Goal: Task Accomplishment & Management: Use online tool/utility

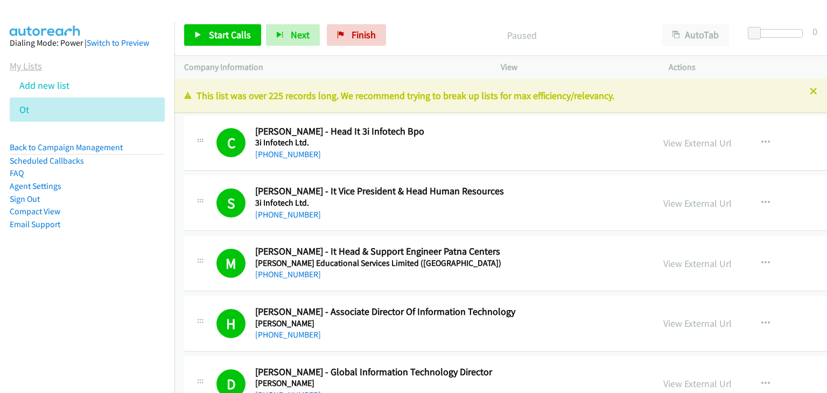
click at [32, 67] on link "My Lists" at bounding box center [26, 66] width 32 height 12
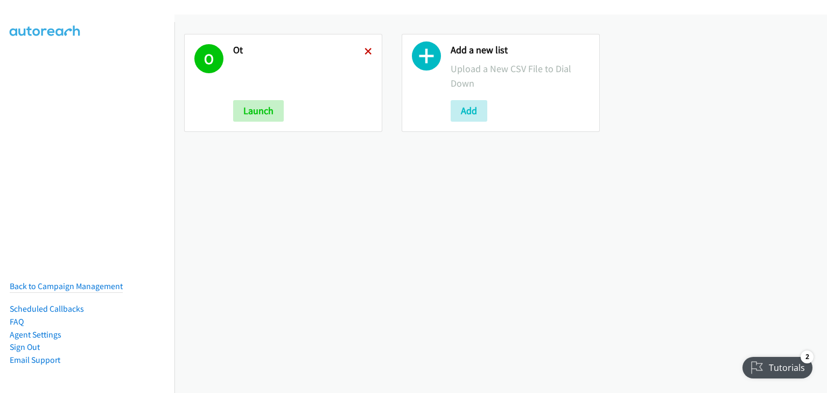
click at [364, 50] on icon at bounding box center [368, 52] width 8 height 8
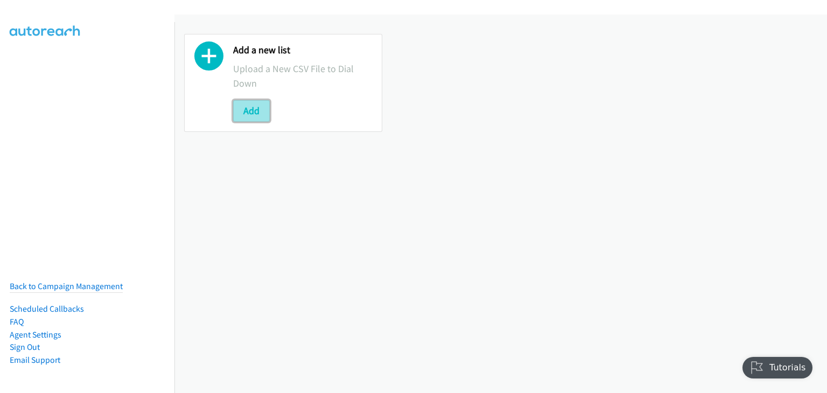
click at [259, 110] on button "Add" at bounding box center [251, 111] width 37 height 22
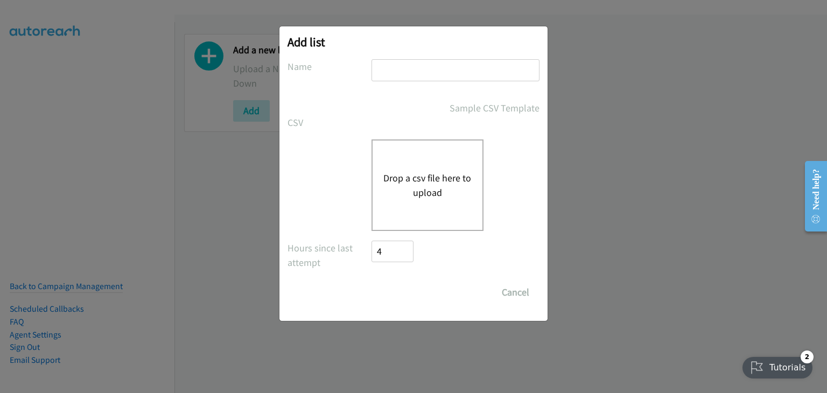
click at [399, 177] on button "Drop a csv file here to upload" at bounding box center [427, 185] width 88 height 29
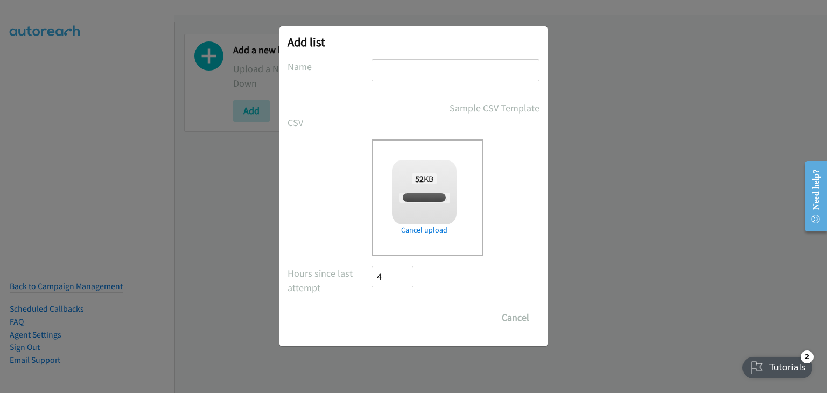
checkbox input "true"
click at [390, 71] on input "text" at bounding box center [455, 70] width 168 height 22
type input "AAAA"
click at [394, 315] on input "Save List" at bounding box center [399, 318] width 57 height 22
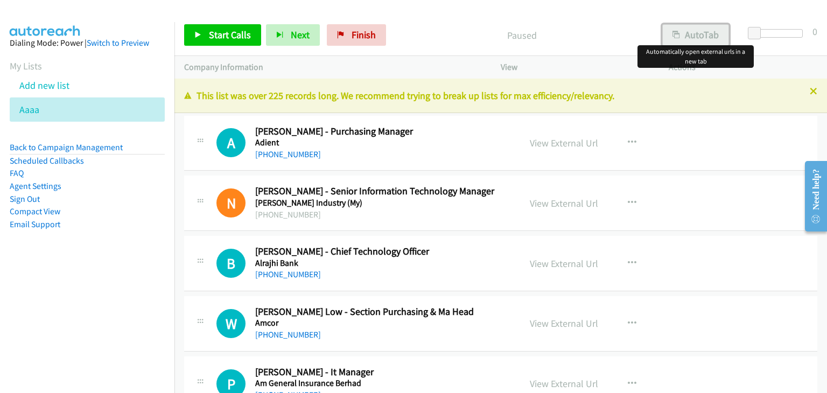
click at [702, 35] on button "AutoTab" at bounding box center [695, 35] width 67 height 22
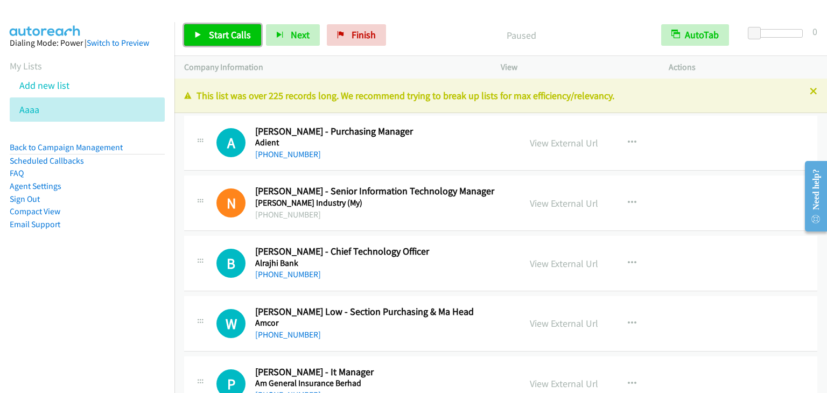
click at [237, 34] on span "Start Calls" at bounding box center [230, 35] width 42 height 12
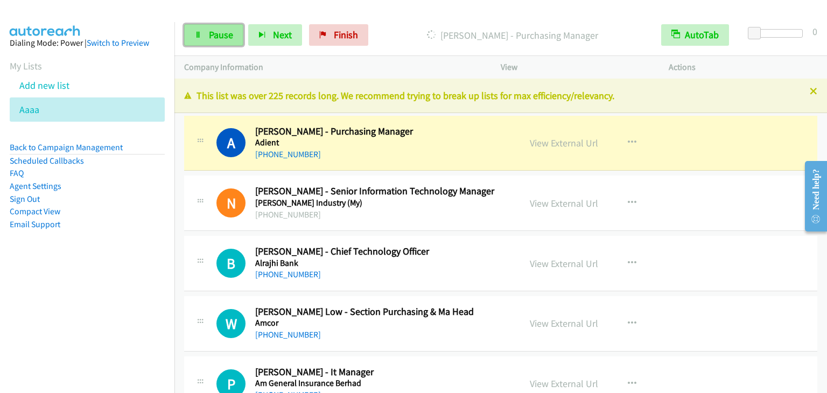
click at [215, 42] on link "Pause" at bounding box center [213, 35] width 59 height 22
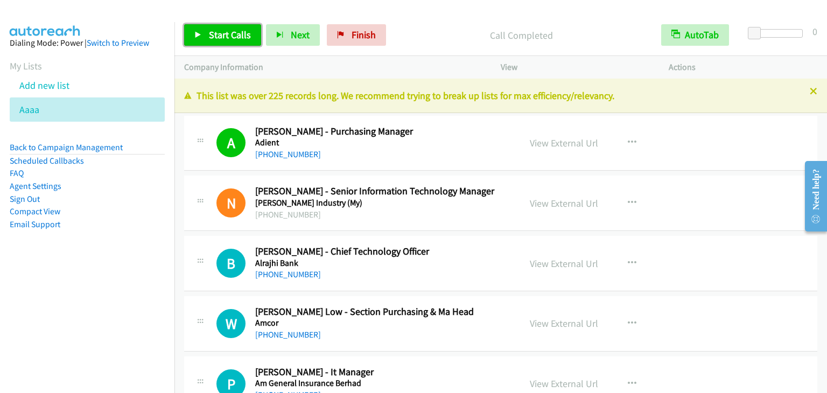
click at [243, 40] on span "Start Calls" at bounding box center [230, 35] width 42 height 12
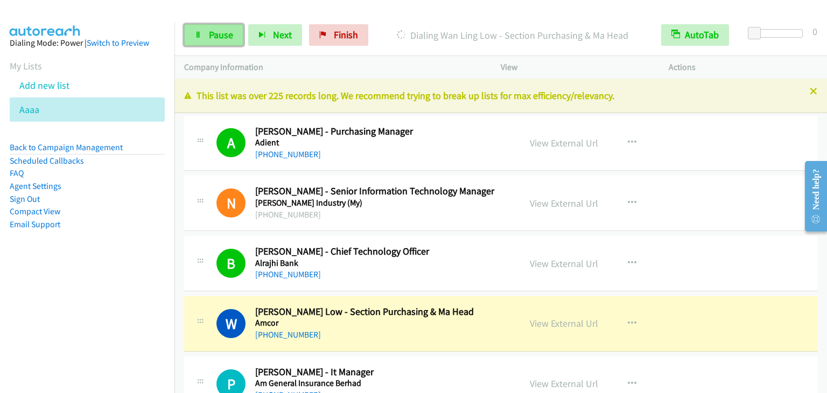
click at [219, 36] on span "Pause" at bounding box center [221, 35] width 24 height 12
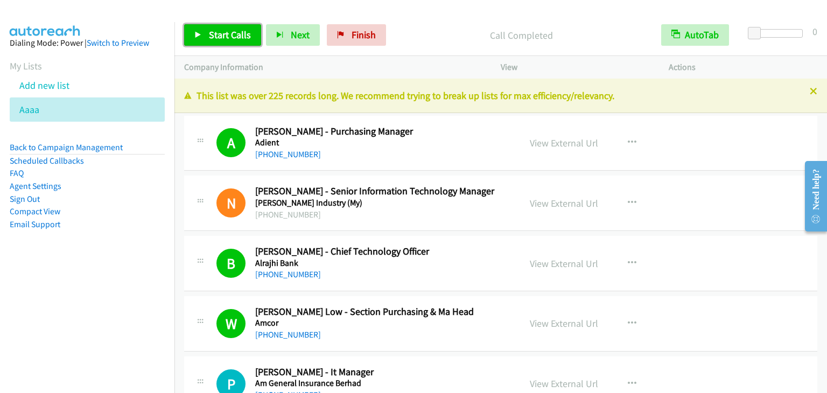
click at [207, 35] on link "Start Calls" at bounding box center [222, 35] width 77 height 22
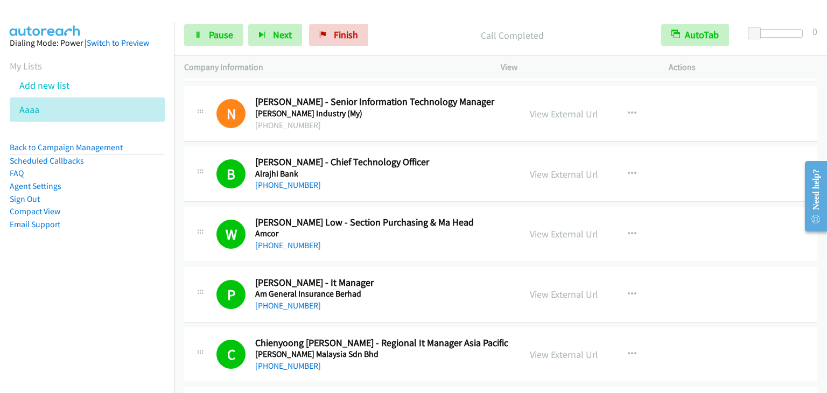
scroll to position [431, 0]
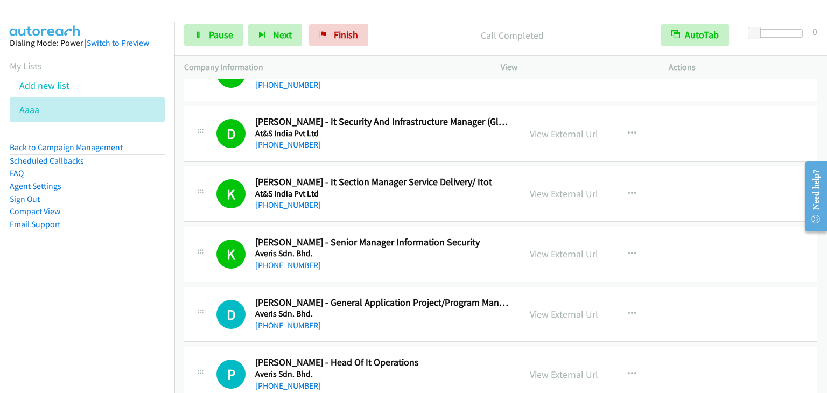
click at [562, 258] on link "View External Url" at bounding box center [564, 254] width 68 height 12
click at [228, 41] on link "Pause" at bounding box center [213, 35] width 59 height 22
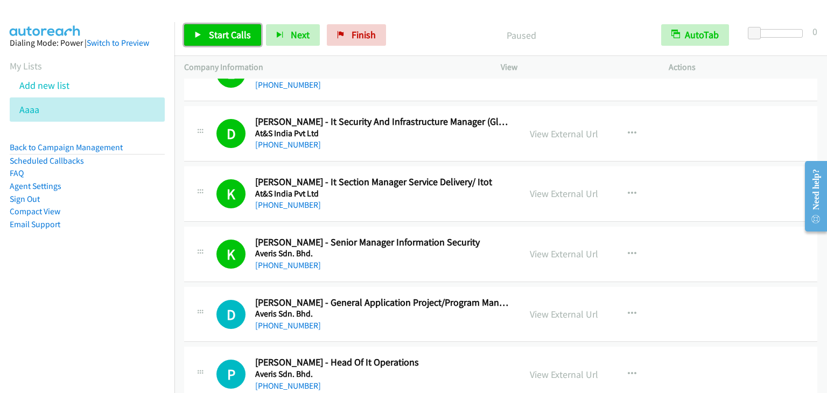
click at [237, 38] on span "Start Calls" at bounding box center [230, 35] width 42 height 12
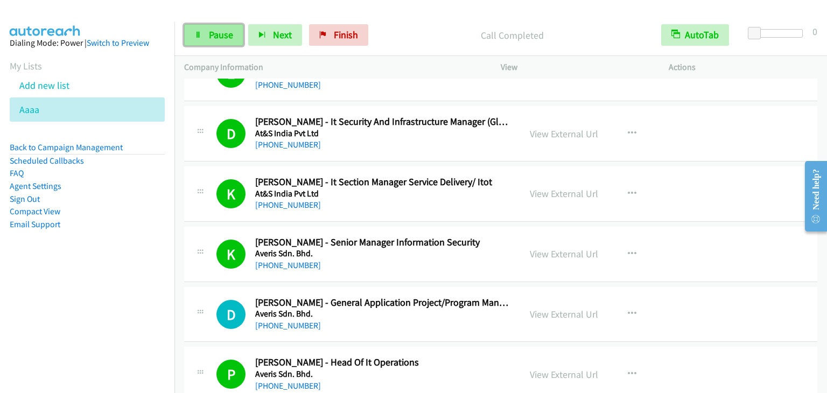
click at [207, 27] on link "Pause" at bounding box center [213, 35] width 59 height 22
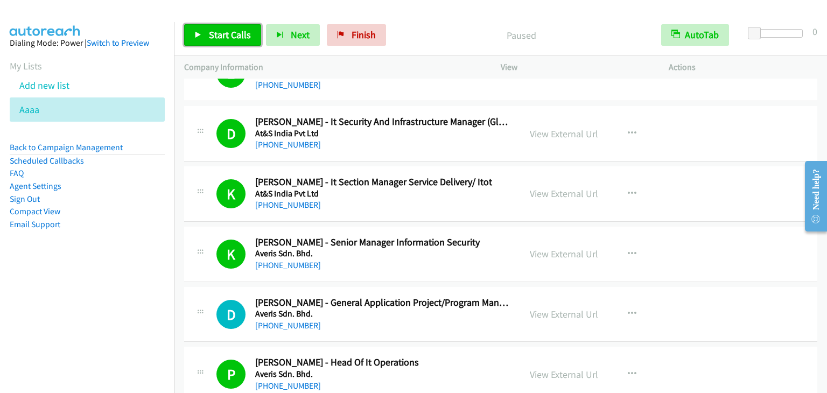
click at [236, 27] on link "Start Calls" at bounding box center [222, 35] width 77 height 22
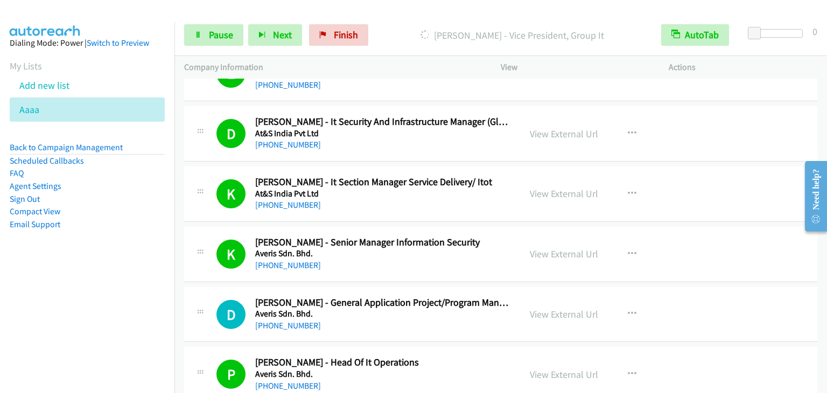
click at [123, 261] on aside "Dialing Mode: Power | Switch to Preview My Lists Add new list Aaaa Back to Camp…" at bounding box center [87, 150] width 174 height 257
click at [214, 35] on span "Pause" at bounding box center [221, 35] width 24 height 12
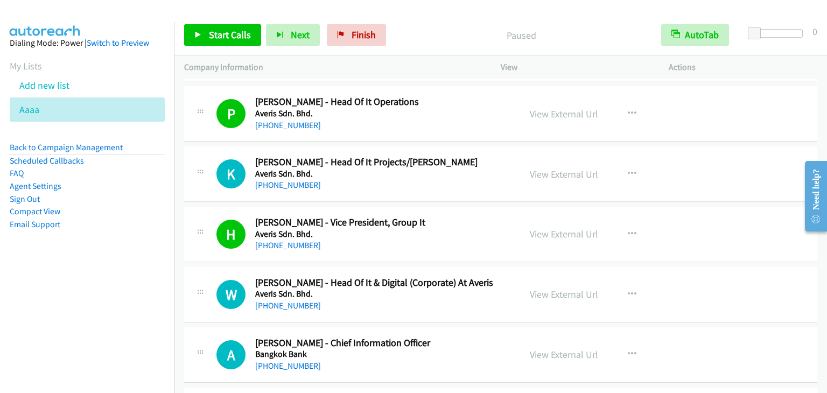
scroll to position [700, 0]
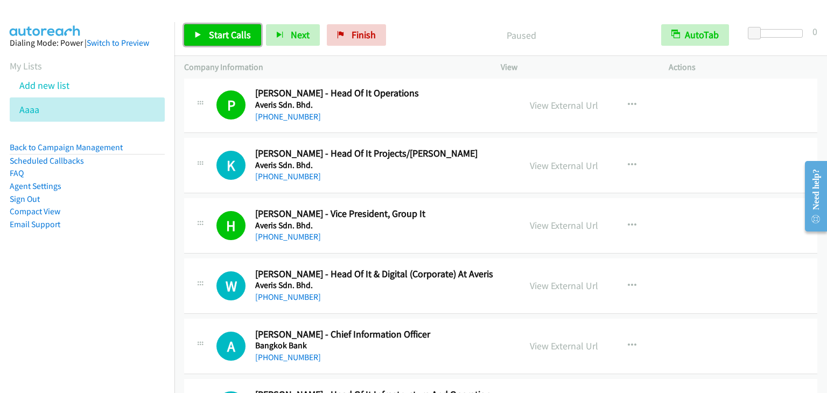
click at [220, 29] on span "Start Calls" at bounding box center [230, 35] width 42 height 12
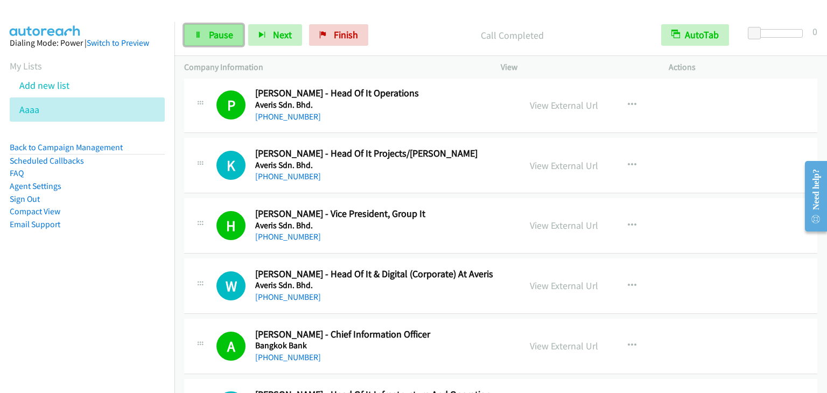
click at [217, 33] on span "Pause" at bounding box center [221, 35] width 24 height 12
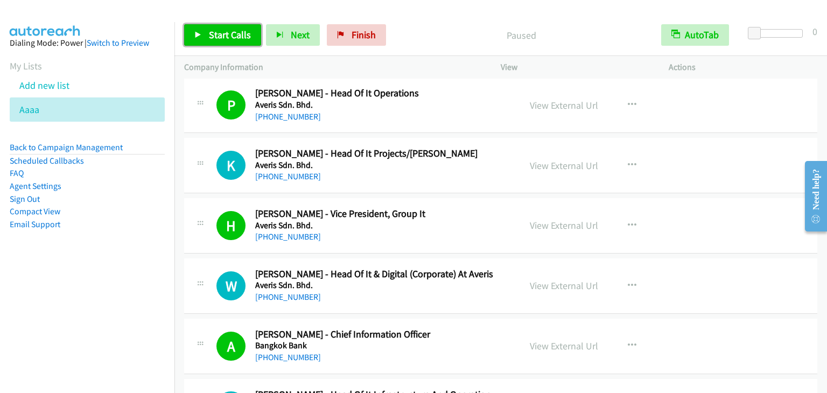
click at [217, 33] on span "Start Calls" at bounding box center [230, 35] width 42 height 12
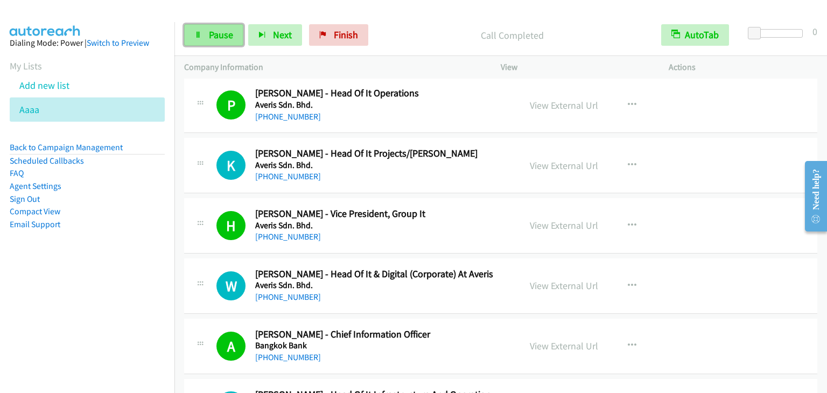
click at [219, 26] on link "Pause" at bounding box center [213, 35] width 59 height 22
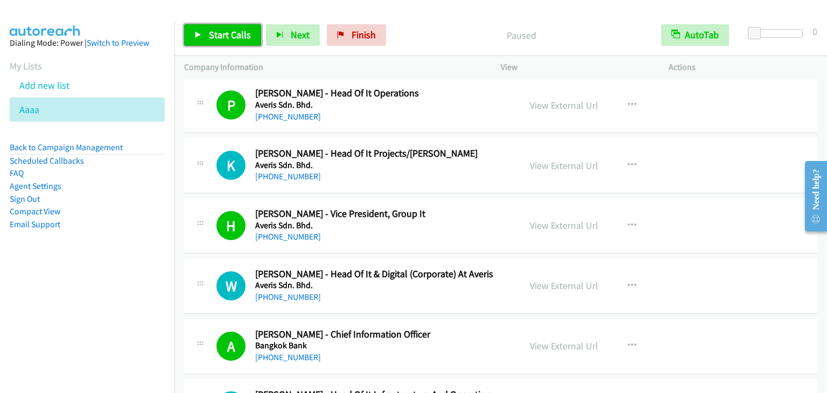
click at [219, 26] on link "Start Calls" at bounding box center [222, 35] width 77 height 22
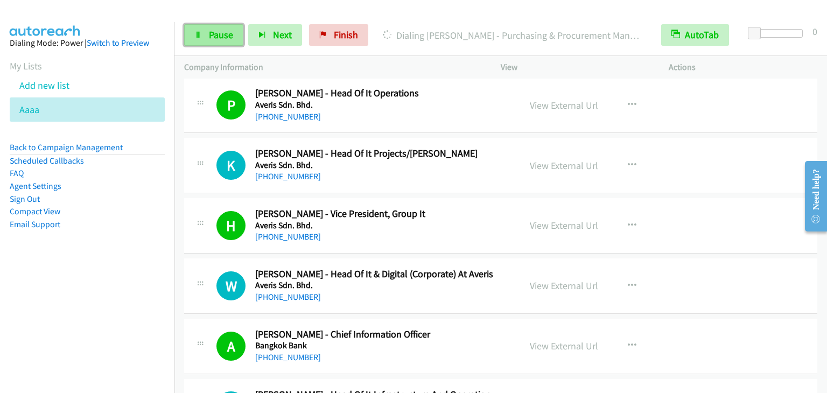
click at [217, 37] on span "Pause" at bounding box center [221, 35] width 24 height 12
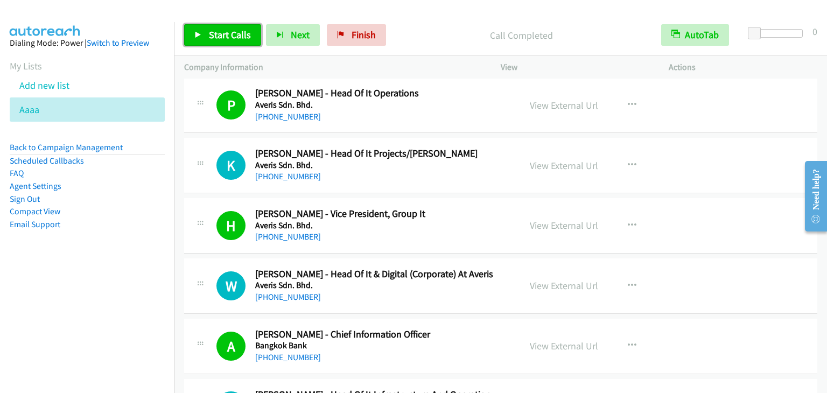
click at [228, 31] on span "Start Calls" at bounding box center [230, 35] width 42 height 12
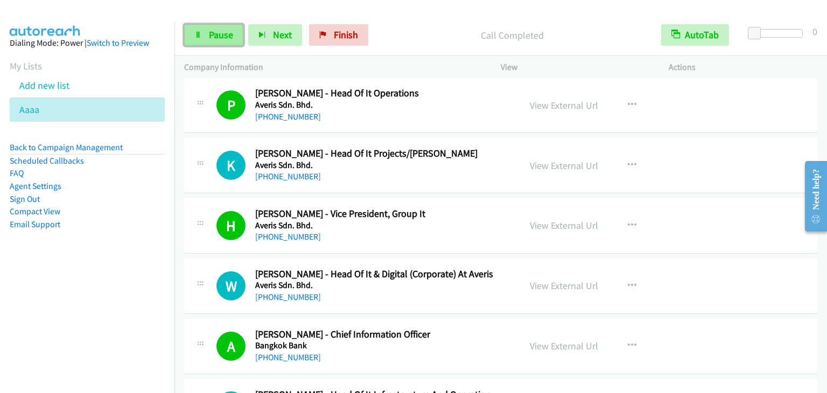
click at [210, 38] on span "Pause" at bounding box center [221, 35] width 24 height 12
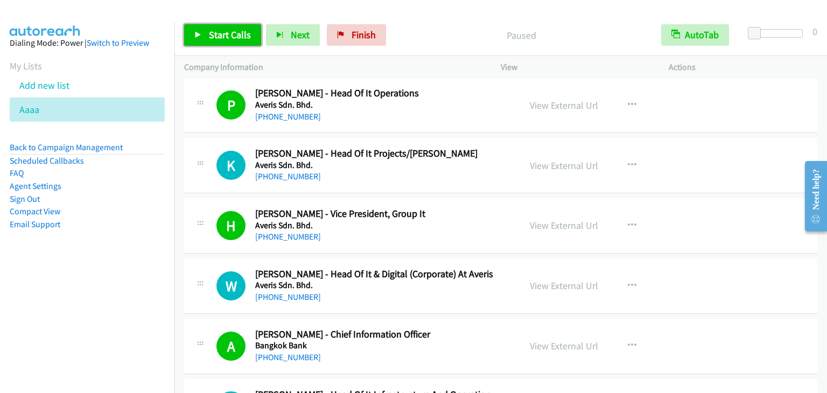
click at [210, 38] on span "Start Calls" at bounding box center [230, 35] width 42 height 12
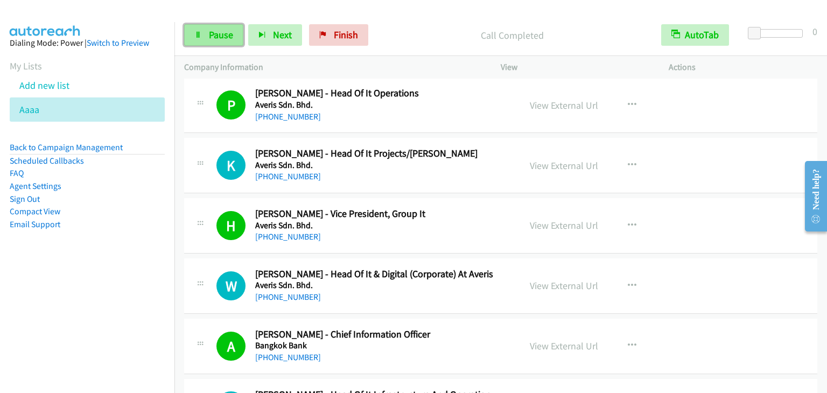
click at [210, 36] on span "Pause" at bounding box center [221, 35] width 24 height 12
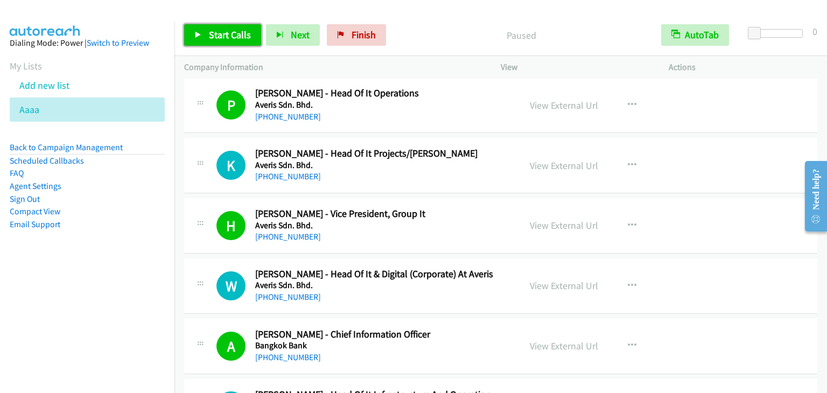
click at [210, 36] on span "Start Calls" at bounding box center [230, 35] width 42 height 12
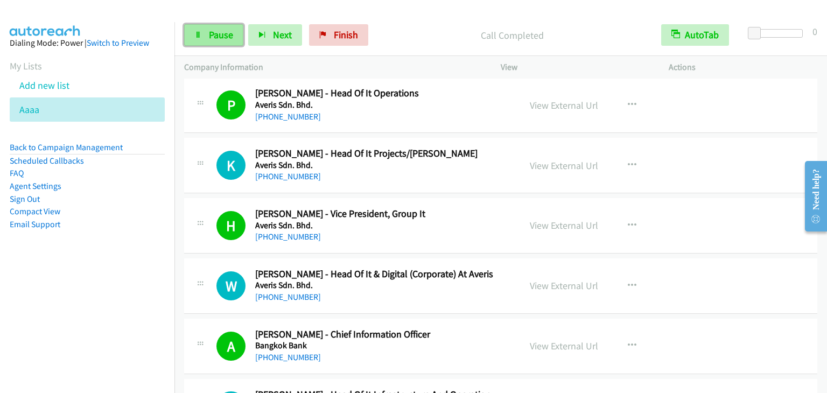
click at [223, 31] on span "Pause" at bounding box center [221, 35] width 24 height 12
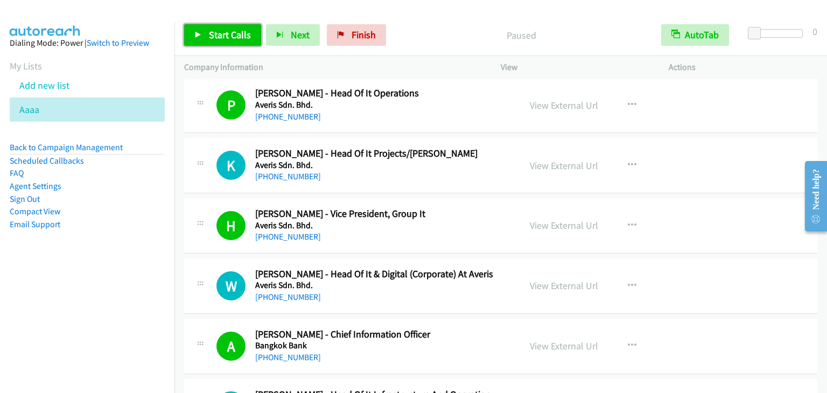
click at [211, 32] on span "Start Calls" at bounding box center [230, 35] width 42 height 12
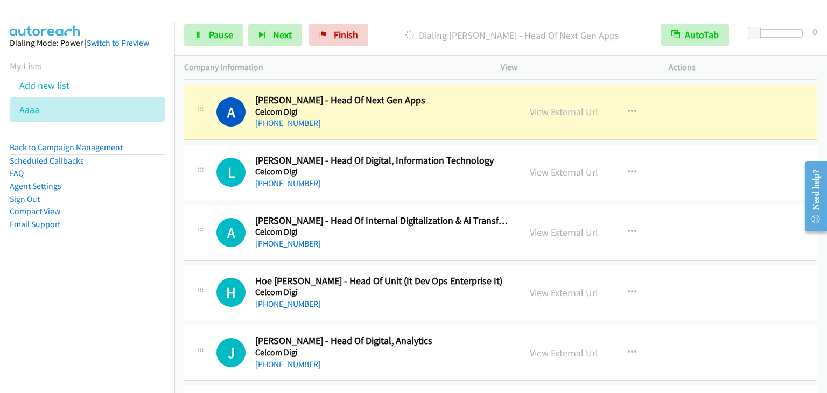
scroll to position [1776, 0]
click at [227, 35] on span "Pause" at bounding box center [221, 35] width 24 height 12
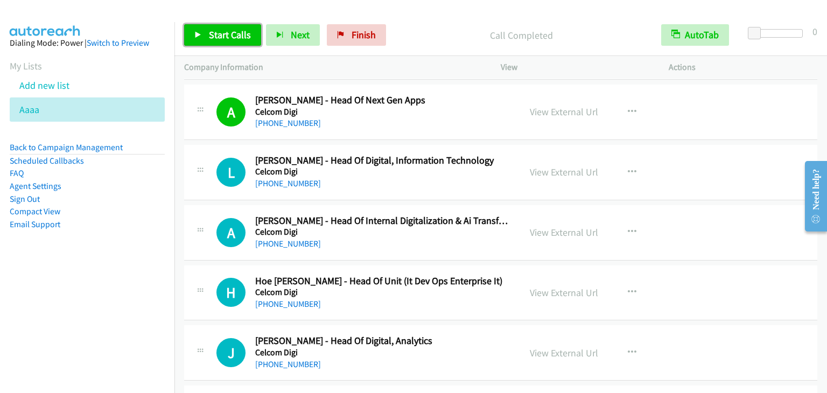
click at [244, 41] on link "Start Calls" at bounding box center [222, 35] width 77 height 22
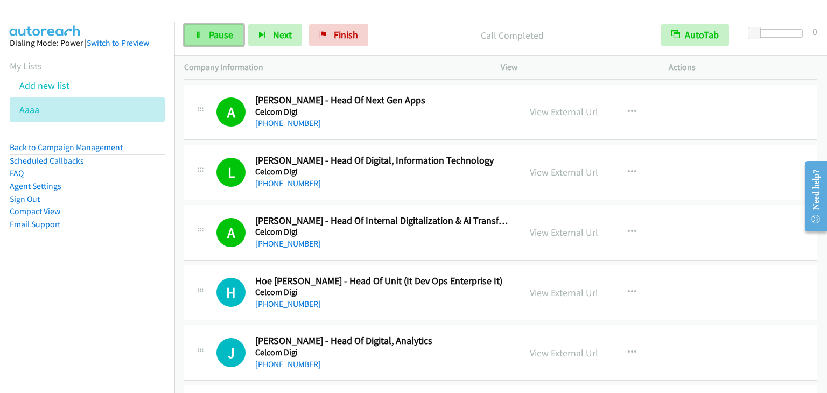
click at [226, 37] on span "Pause" at bounding box center [221, 35] width 24 height 12
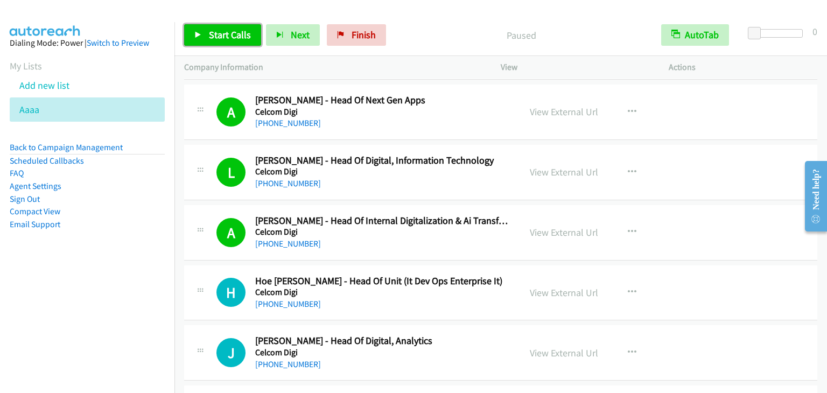
click at [207, 36] on link "Start Calls" at bounding box center [222, 35] width 77 height 22
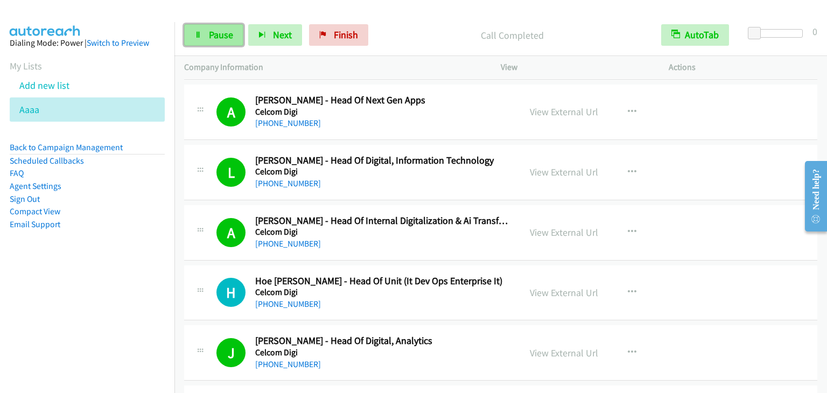
click at [212, 30] on span "Pause" at bounding box center [221, 35] width 24 height 12
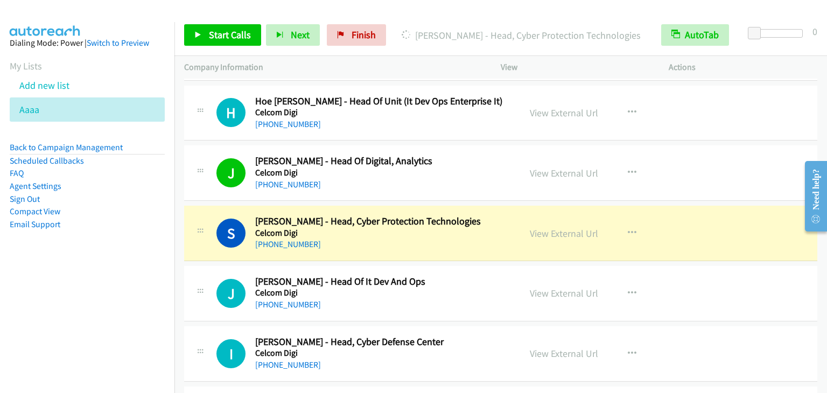
scroll to position [1938, 0]
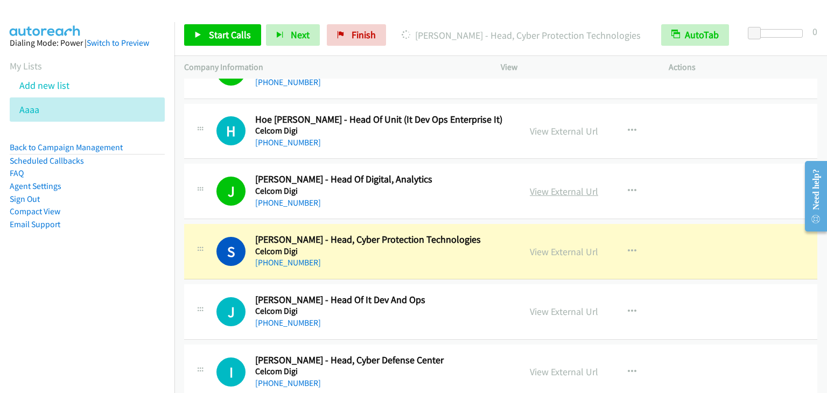
click at [568, 191] on link "View External Url" at bounding box center [564, 191] width 68 height 12
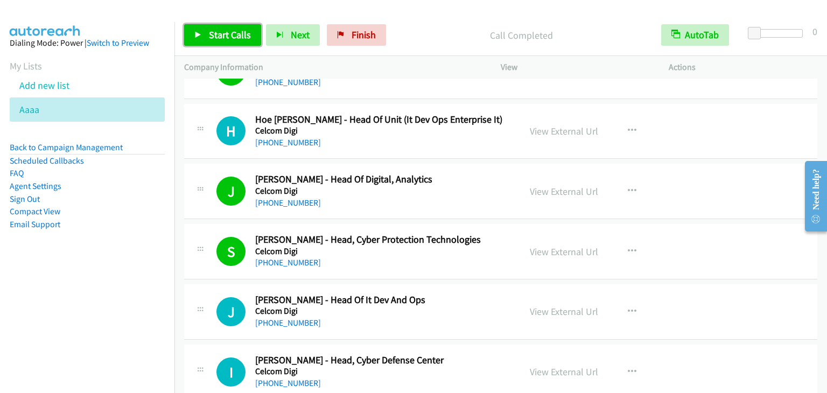
click at [226, 26] on link "Start Calls" at bounding box center [222, 35] width 77 height 22
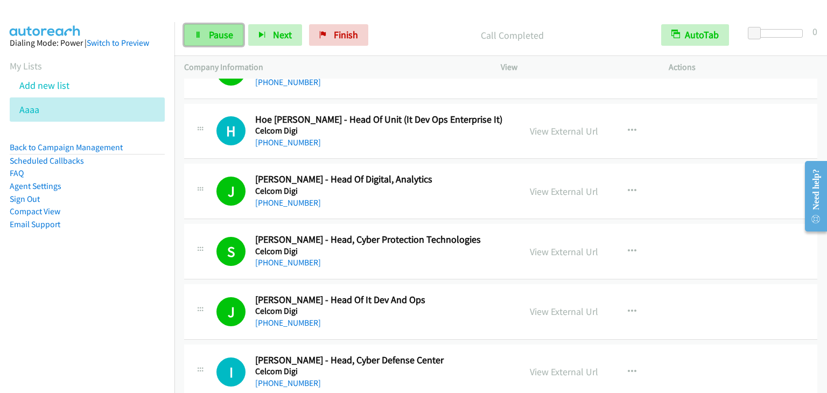
click at [212, 36] on span "Pause" at bounding box center [221, 35] width 24 height 12
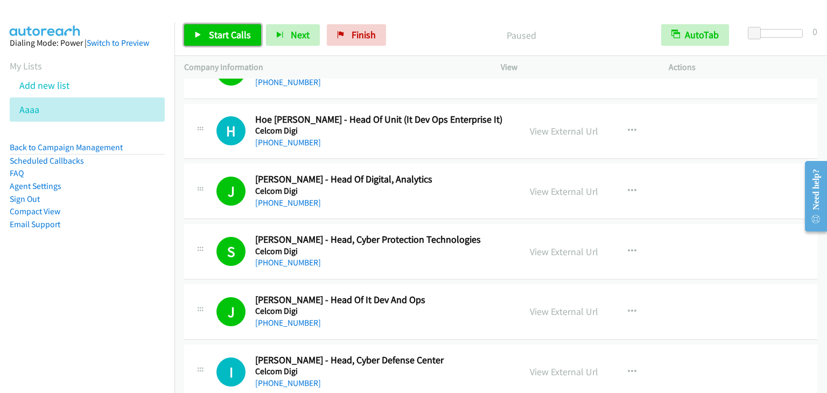
click at [212, 36] on span "Start Calls" at bounding box center [230, 35] width 42 height 12
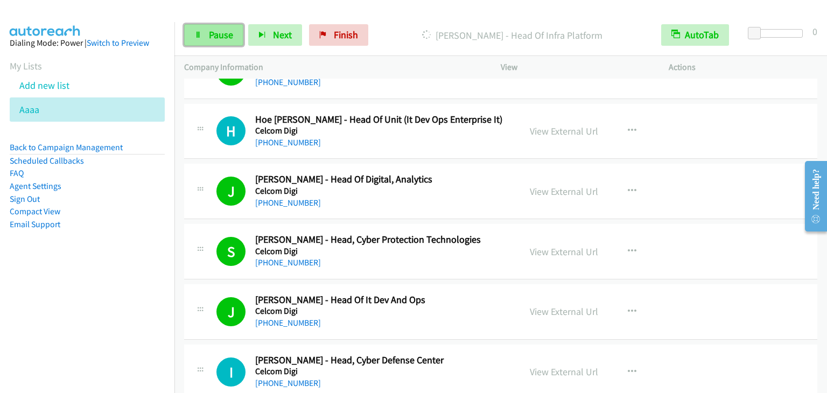
click at [220, 36] on span "Pause" at bounding box center [221, 35] width 24 height 12
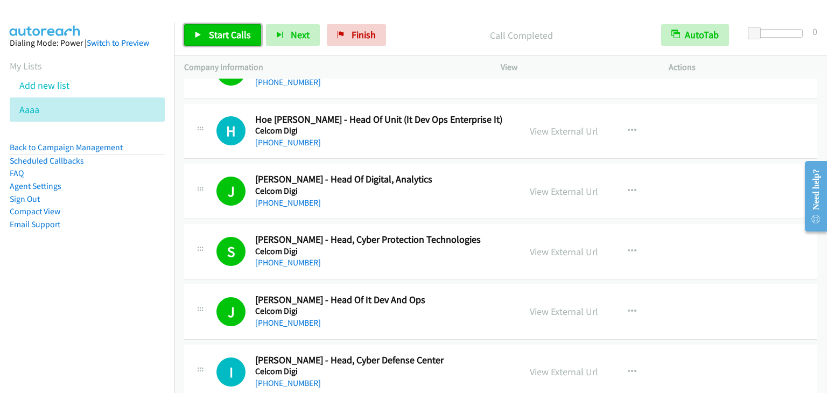
click at [239, 34] on span "Start Calls" at bounding box center [230, 35] width 42 height 12
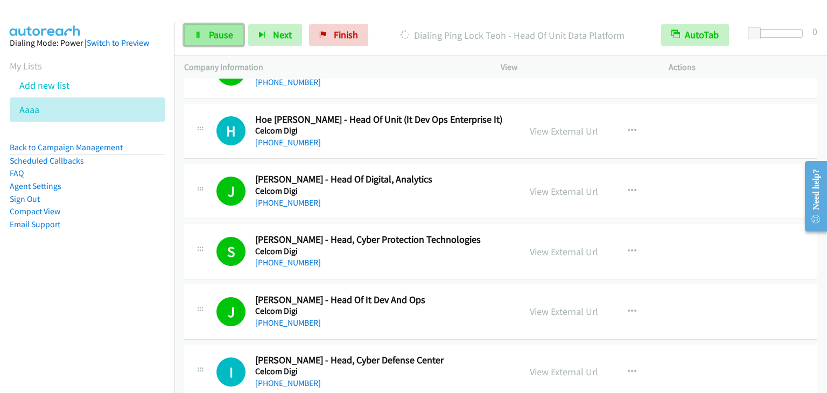
click at [226, 40] on span "Pause" at bounding box center [221, 35] width 24 height 12
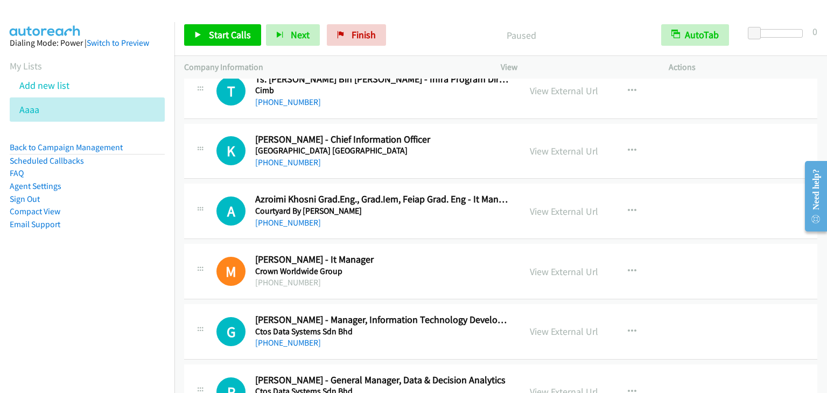
scroll to position [4145, 0]
click at [629, 207] on icon "button" at bounding box center [632, 211] width 9 height 9
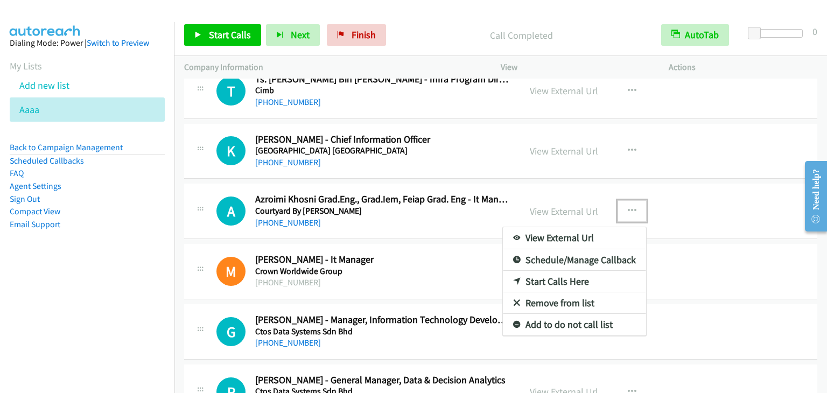
drag, startPoint x: 718, startPoint y: 139, endPoint x: 708, endPoint y: 149, distance: 13.7
drag, startPoint x: 101, startPoint y: 265, endPoint x: 114, endPoint y: 266, distance: 13.5
click at [101, 266] on aside "Dialing Mode: Power | Switch to Preview My Lists Add new list Aaaa Back to Camp…" at bounding box center [87, 150] width 174 height 257
click at [151, 298] on nav "Dialing Mode: Power | Switch to Preview My Lists Add new list Aaaa Back to Camp…" at bounding box center [87, 218] width 175 height 393
click at [564, 277] on link "Start Calls Here" at bounding box center [574, 282] width 143 height 22
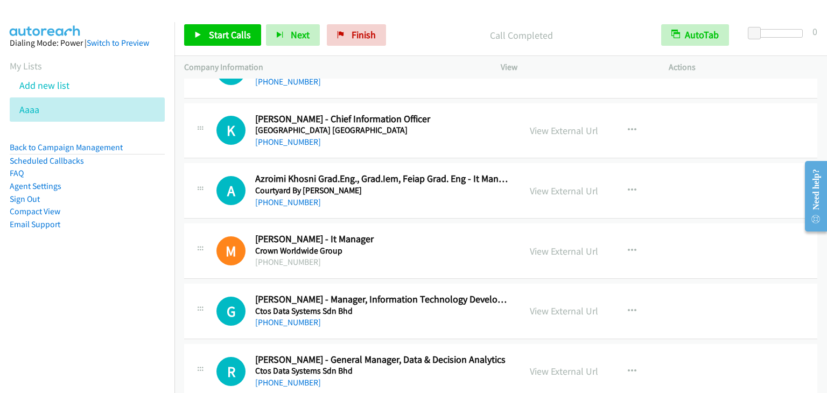
scroll to position [4199, 0]
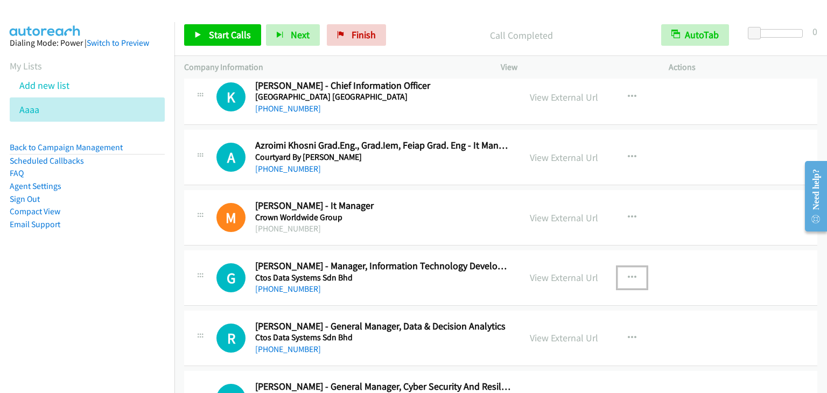
click at [627, 267] on button "button" at bounding box center [631, 278] width 29 height 22
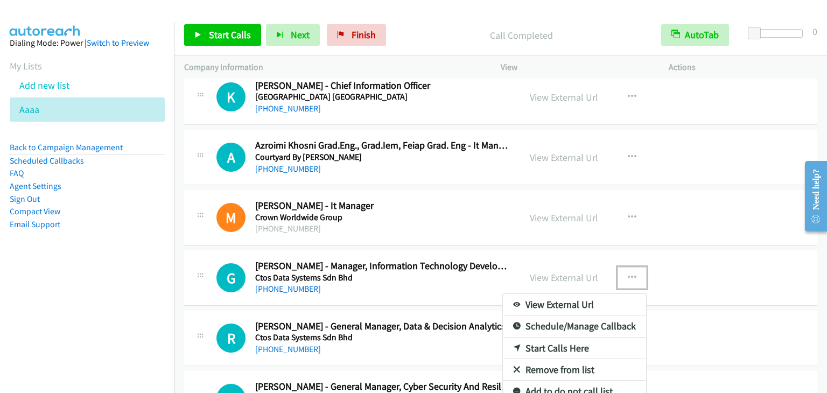
click at [567, 342] on link "Start Calls Here" at bounding box center [574, 348] width 143 height 22
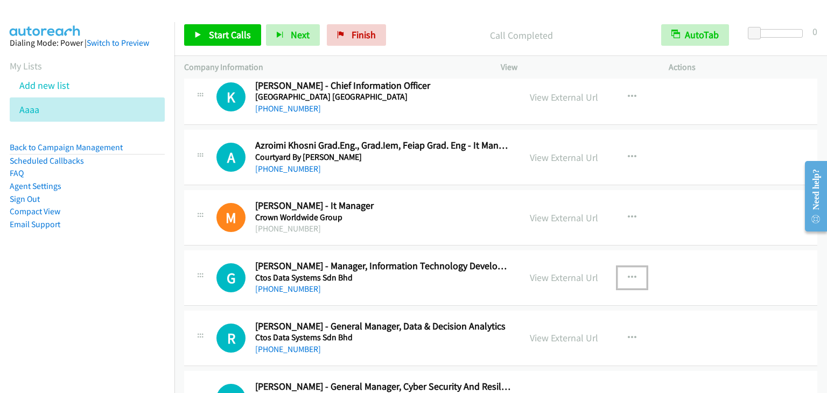
click at [632, 269] on button "button" at bounding box center [631, 278] width 29 height 22
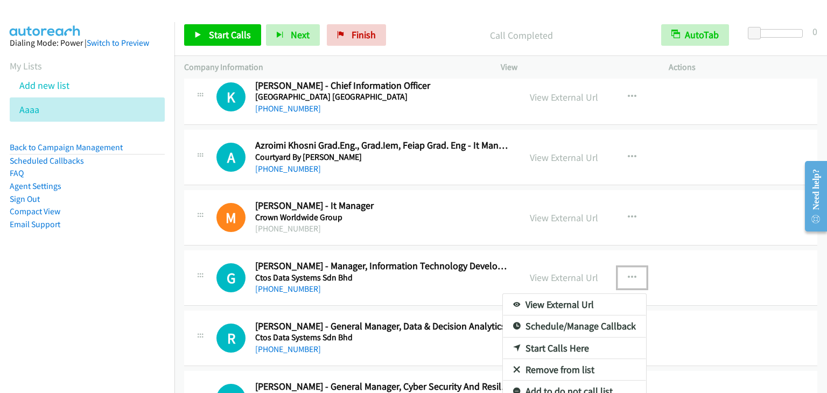
click at [566, 341] on link "Start Calls Here" at bounding box center [574, 348] width 143 height 22
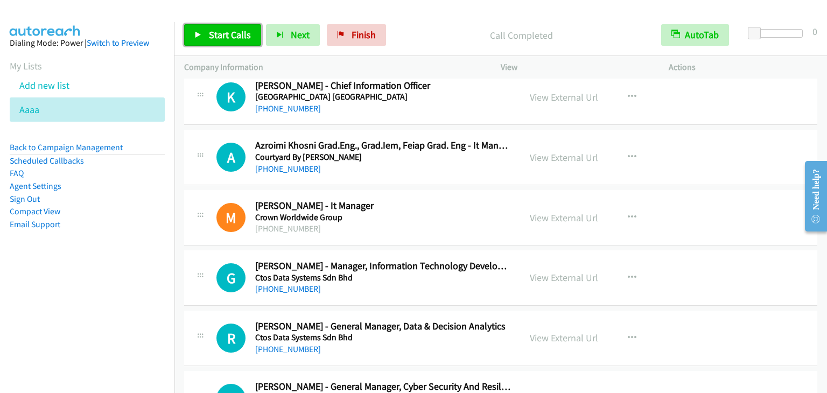
click at [243, 34] on span "Start Calls" at bounding box center [230, 35] width 42 height 12
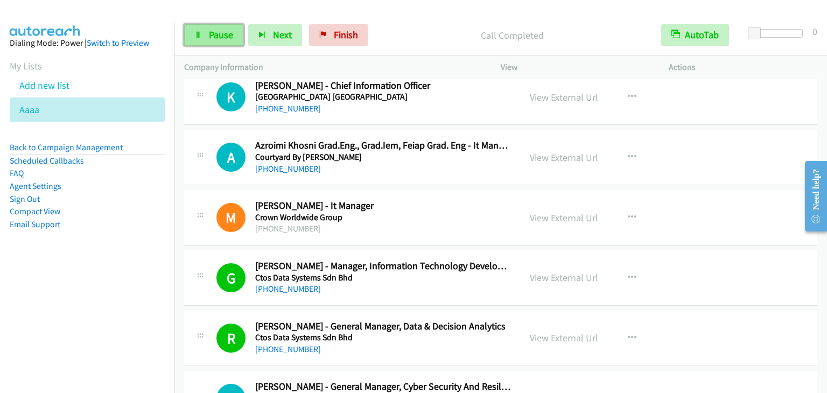
click at [212, 37] on span "Pause" at bounding box center [221, 35] width 24 height 12
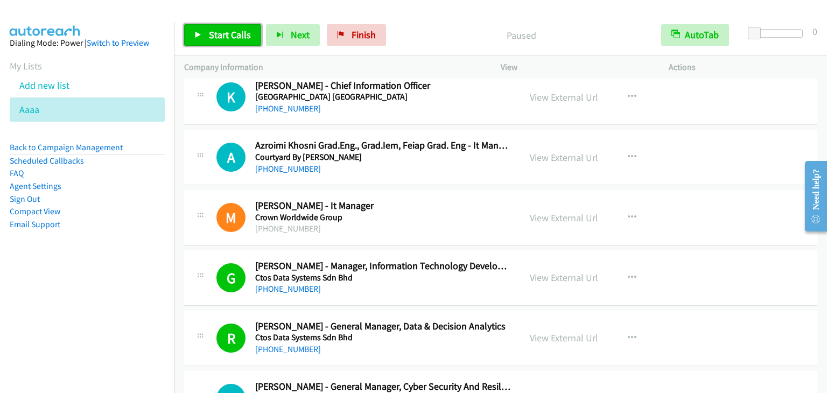
click at [223, 34] on span "Start Calls" at bounding box center [230, 35] width 42 height 12
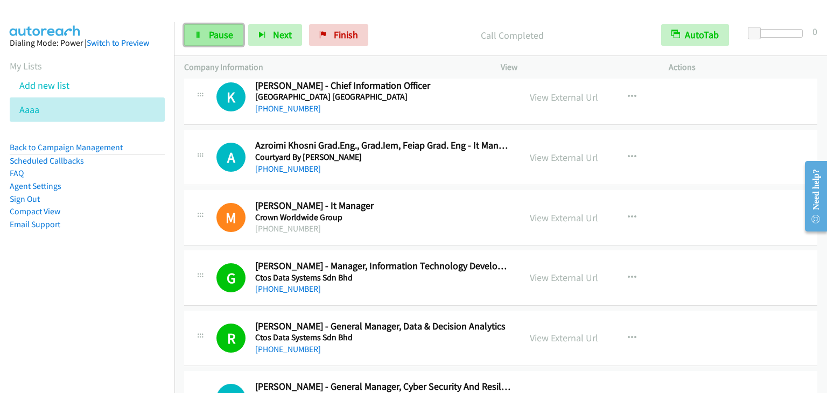
click at [227, 37] on span "Pause" at bounding box center [221, 35] width 24 height 12
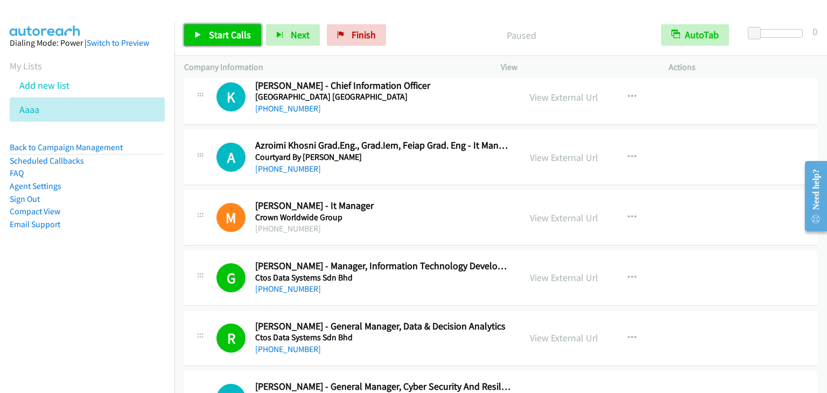
click at [229, 33] on span "Start Calls" at bounding box center [230, 35] width 42 height 12
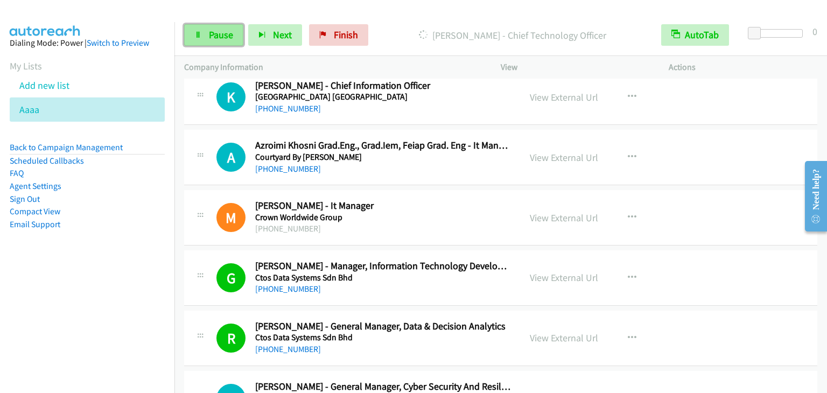
click at [201, 31] on link "Pause" at bounding box center [213, 35] width 59 height 22
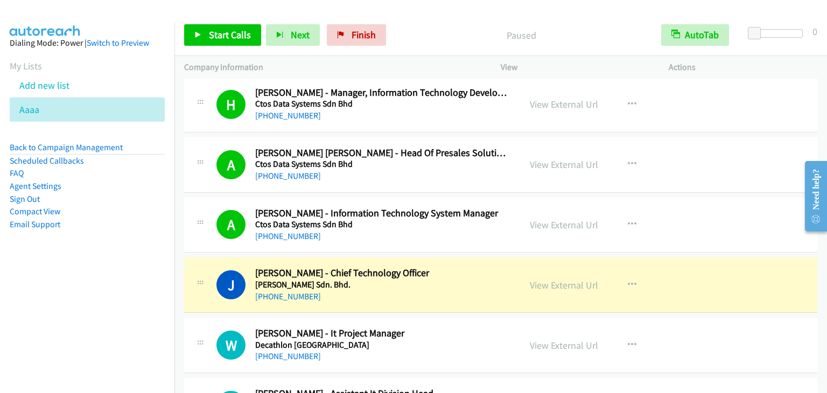
scroll to position [4737, 0]
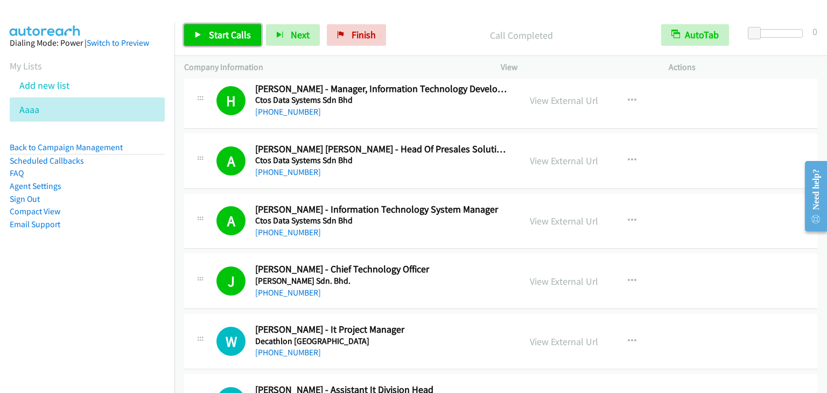
click at [204, 38] on link "Start Calls" at bounding box center [222, 35] width 77 height 22
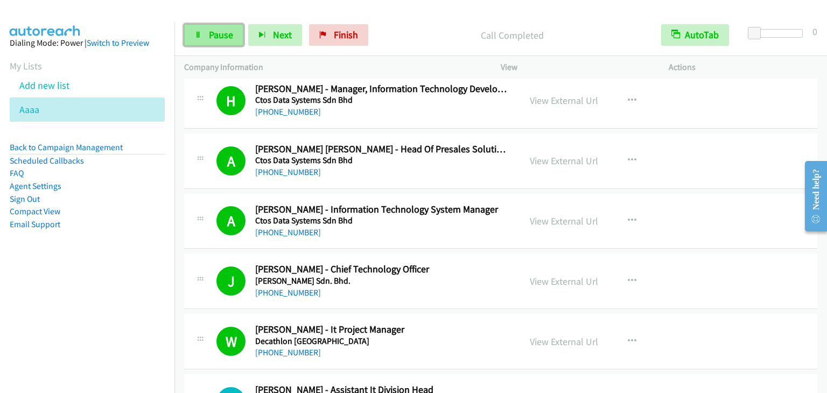
click at [226, 24] on link "Pause" at bounding box center [213, 35] width 59 height 22
click at [217, 38] on span "Pause" at bounding box center [221, 35] width 24 height 12
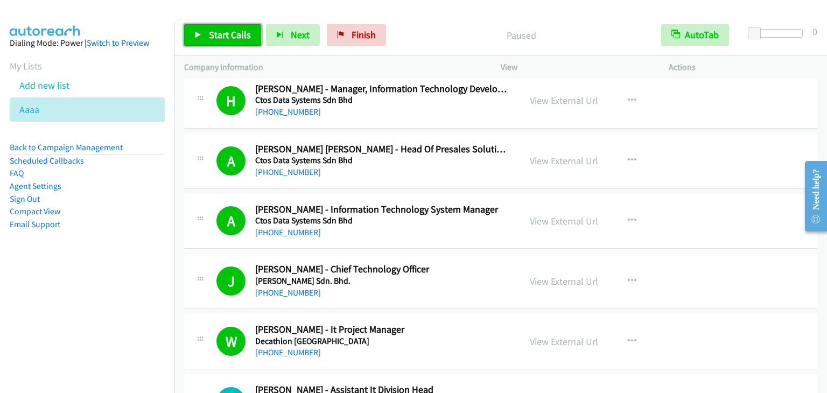
click at [230, 35] on span "Start Calls" at bounding box center [230, 35] width 42 height 12
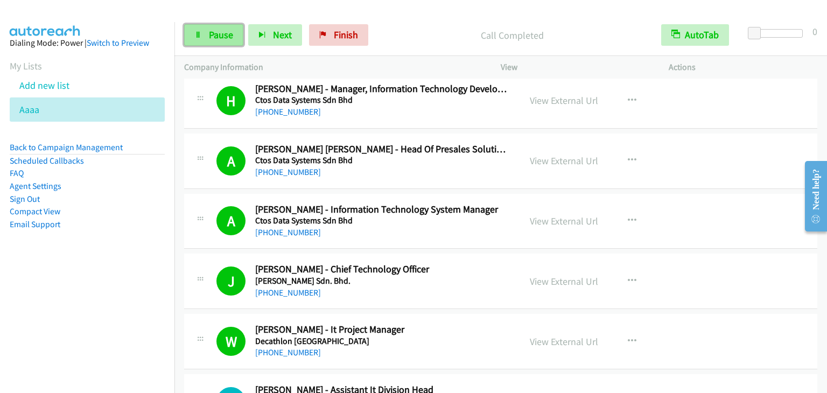
click at [221, 35] on span "Pause" at bounding box center [221, 35] width 24 height 12
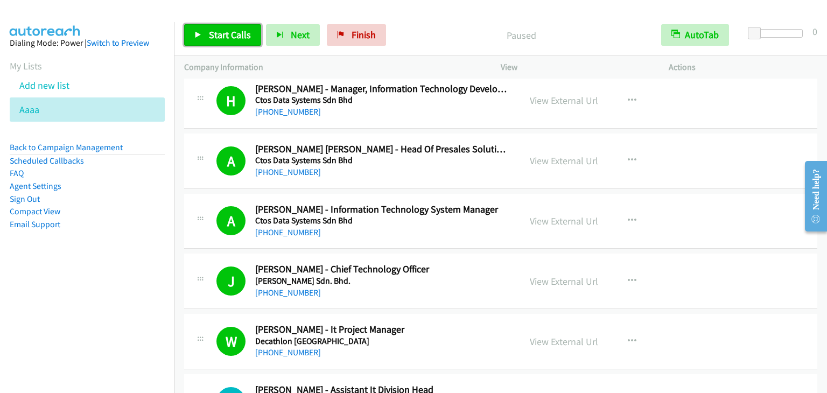
click at [226, 32] on span "Start Calls" at bounding box center [230, 35] width 42 height 12
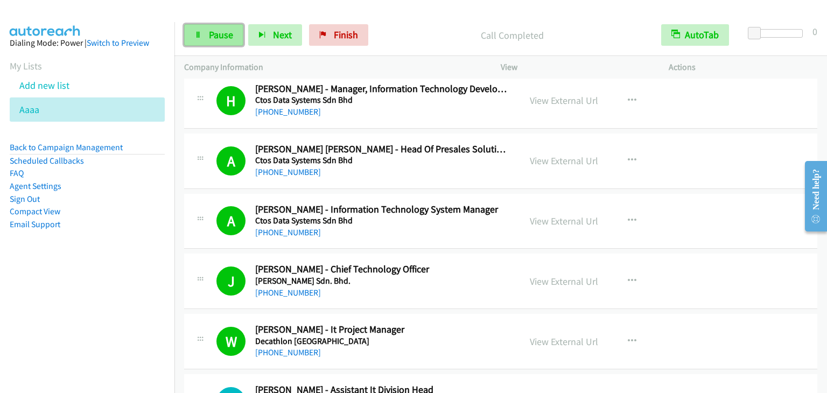
click at [222, 35] on span "Pause" at bounding box center [221, 35] width 24 height 12
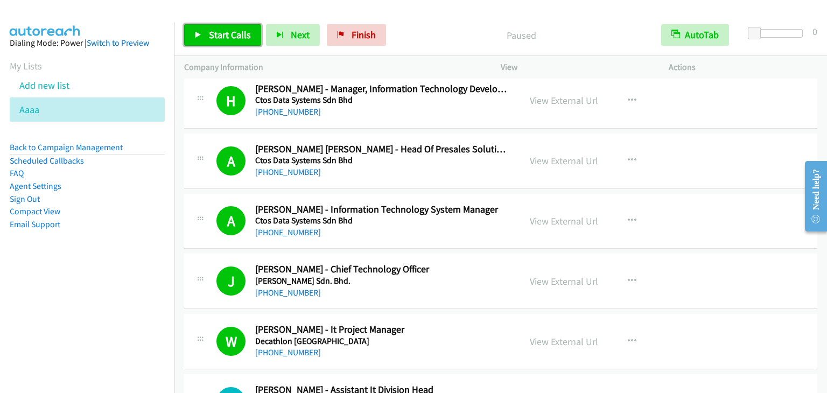
click at [220, 35] on span "Start Calls" at bounding box center [230, 35] width 42 height 12
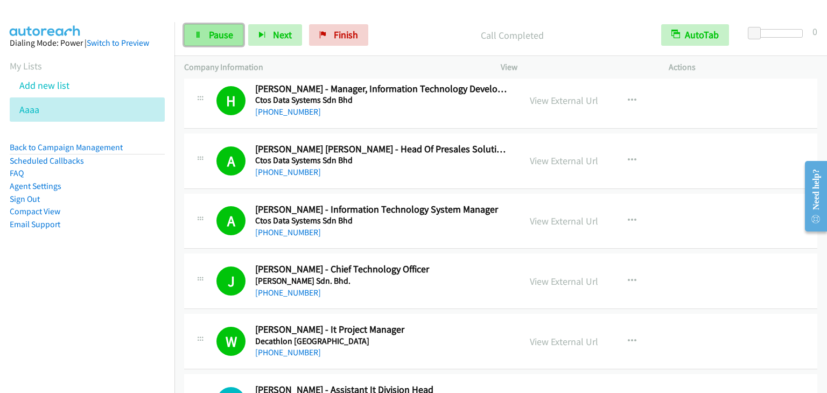
click at [228, 38] on span "Pause" at bounding box center [221, 35] width 24 height 12
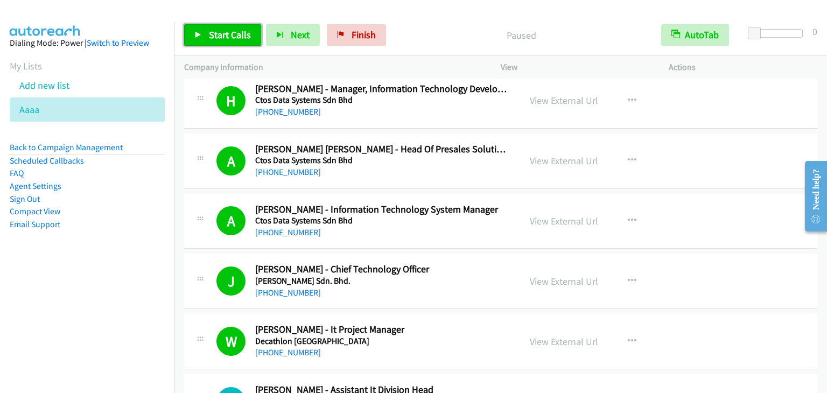
click at [233, 31] on span "Start Calls" at bounding box center [230, 35] width 42 height 12
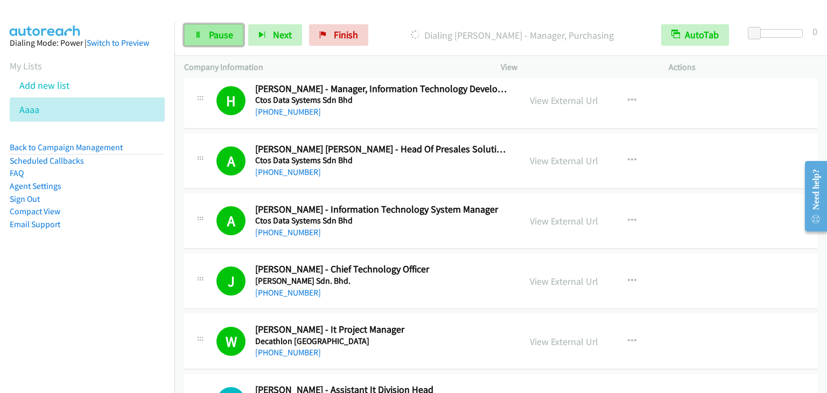
click at [224, 31] on span "Pause" at bounding box center [221, 35] width 24 height 12
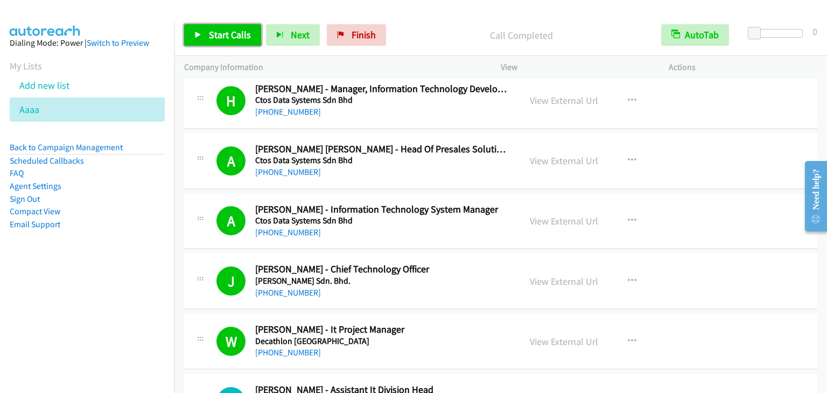
click at [242, 26] on link "Start Calls" at bounding box center [222, 35] width 77 height 22
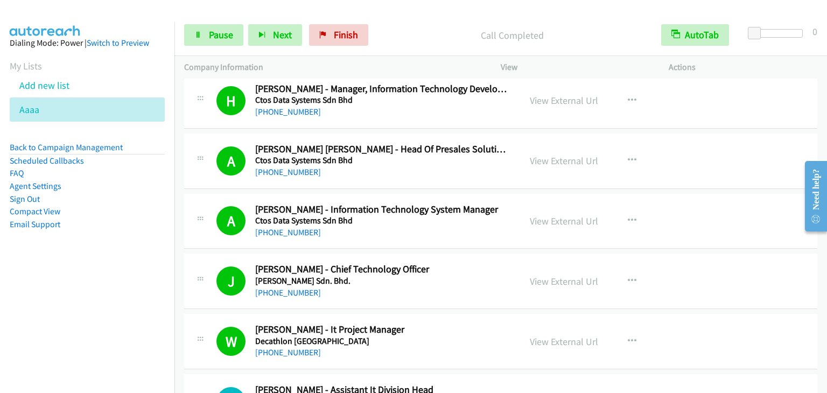
click at [220, 46] on div "Start Calls Pause Next Finish Call Completed AutoTab AutoTab 0" at bounding box center [500, 35] width 652 height 41
click at [214, 34] on span "Pause" at bounding box center [221, 35] width 24 height 12
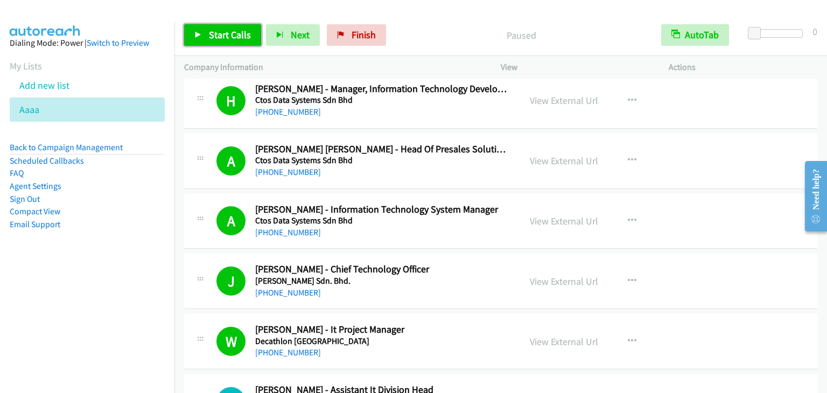
click at [229, 33] on span "Start Calls" at bounding box center [230, 35] width 42 height 12
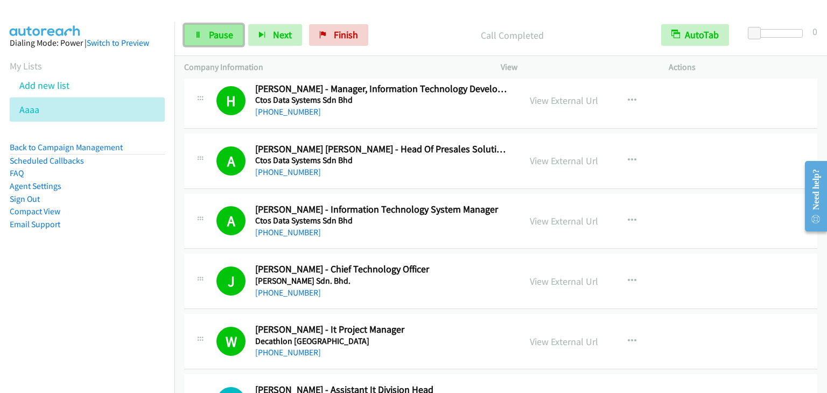
click at [216, 39] on span "Pause" at bounding box center [221, 35] width 24 height 12
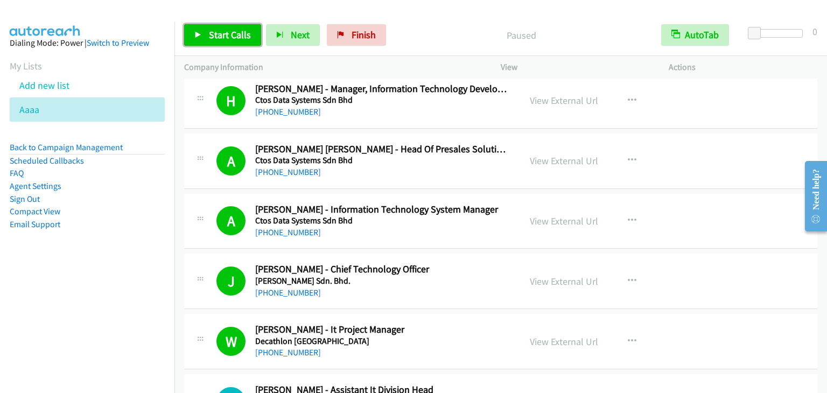
click at [216, 39] on span "Start Calls" at bounding box center [230, 35] width 42 height 12
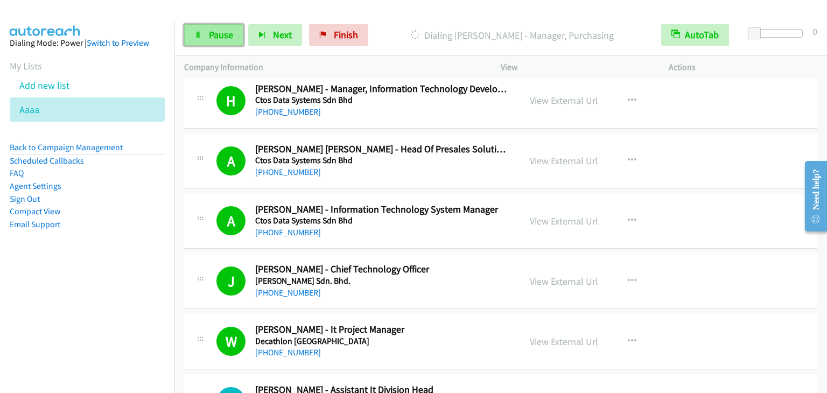
click at [207, 34] on link "Pause" at bounding box center [213, 35] width 59 height 22
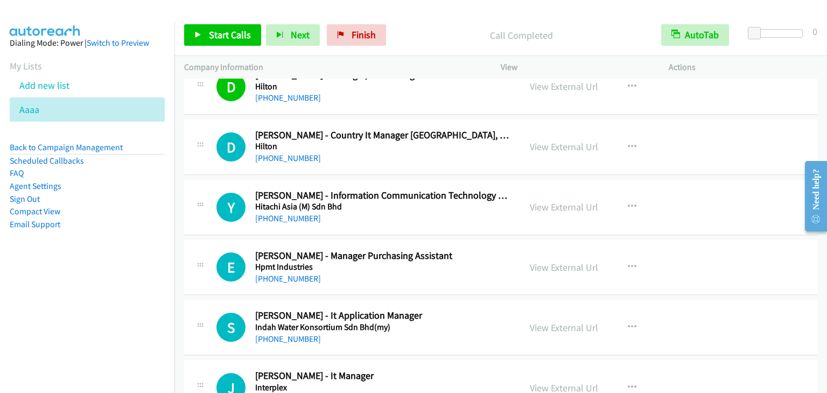
scroll to position [6621, 0]
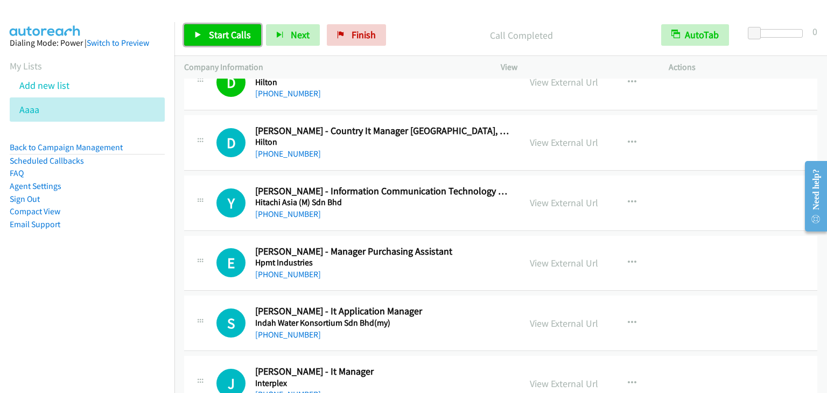
click at [241, 43] on link "Start Calls" at bounding box center [222, 35] width 77 height 22
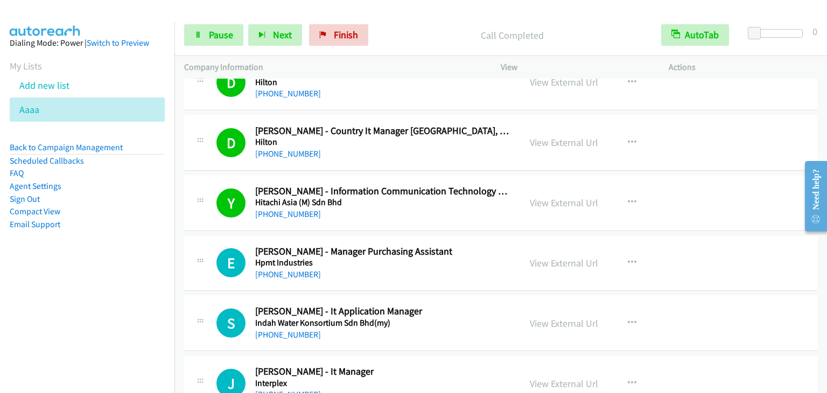
click at [209, 46] on div "Start Calls Pause Next Finish Call Completed AutoTab AutoTab 0" at bounding box center [500, 35] width 652 height 41
click at [216, 31] on span "Pause" at bounding box center [221, 35] width 24 height 12
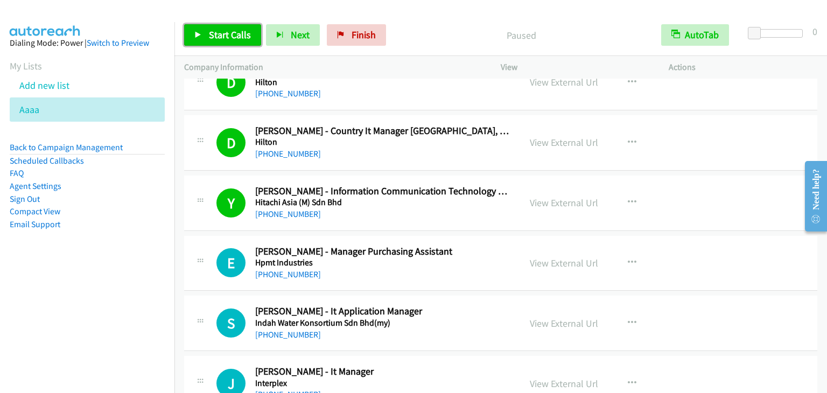
click at [216, 31] on span "Start Calls" at bounding box center [230, 35] width 42 height 12
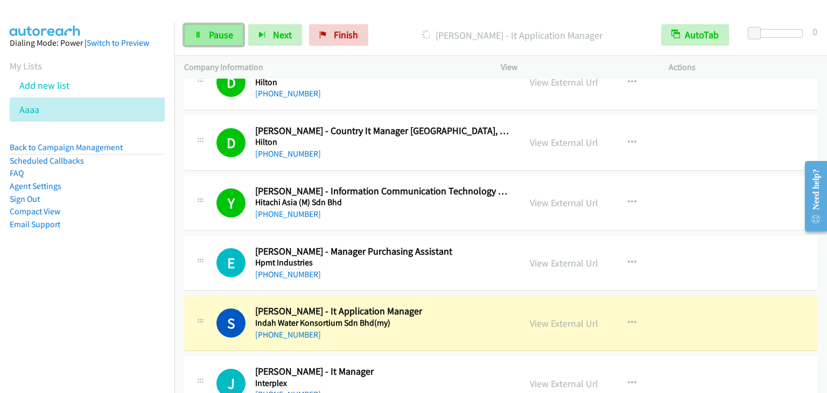
click at [235, 37] on link "Pause" at bounding box center [213, 35] width 59 height 22
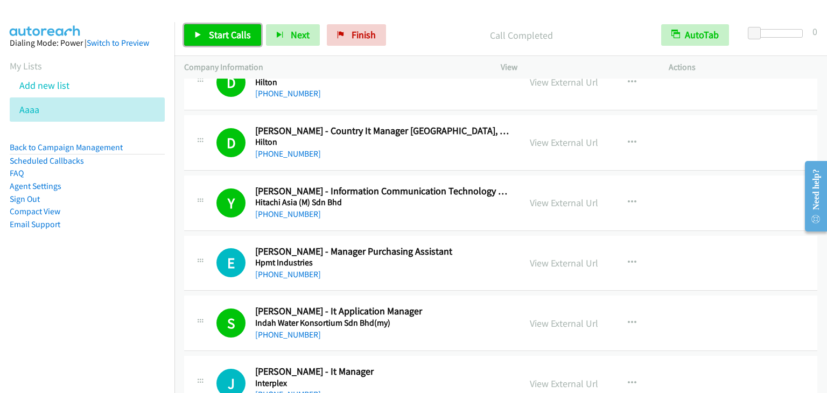
click at [207, 32] on link "Start Calls" at bounding box center [222, 35] width 77 height 22
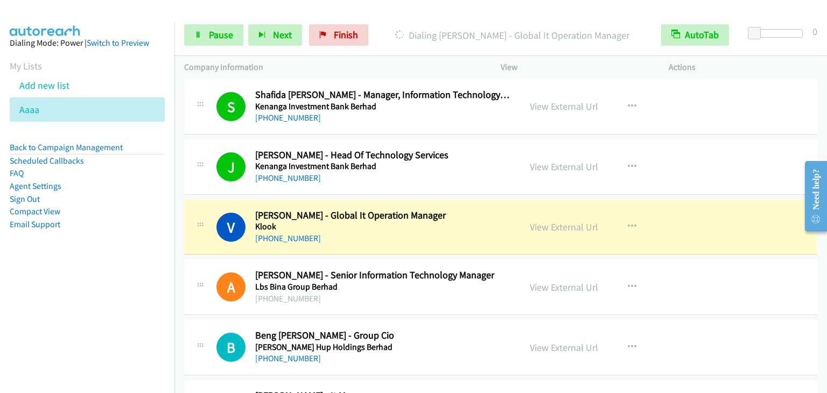
scroll to position [7267, 0]
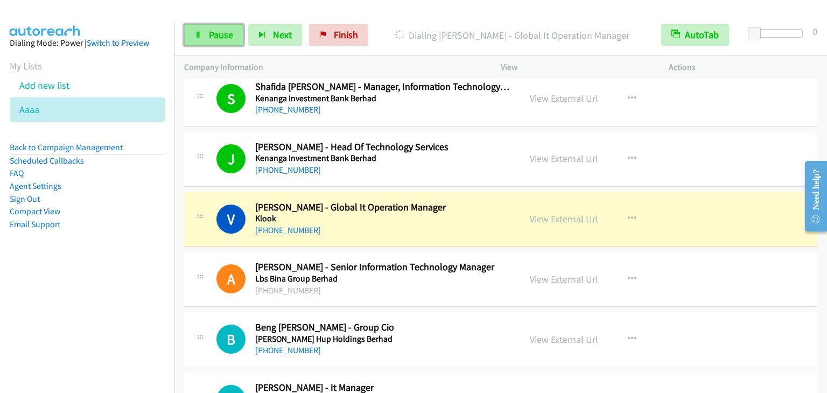
click at [209, 35] on span "Pause" at bounding box center [221, 35] width 24 height 12
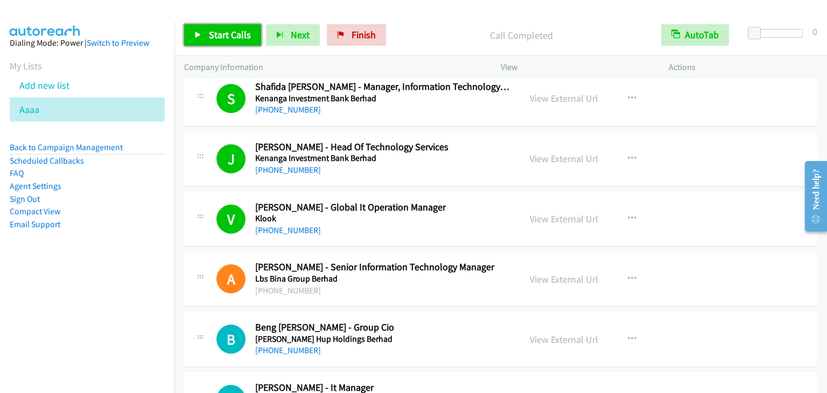
click at [201, 29] on link "Start Calls" at bounding box center [222, 35] width 77 height 22
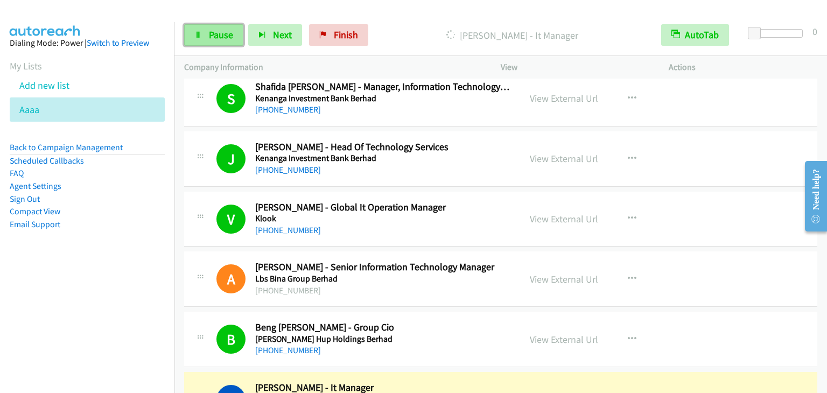
click at [199, 35] on icon at bounding box center [198, 36] width 8 height 8
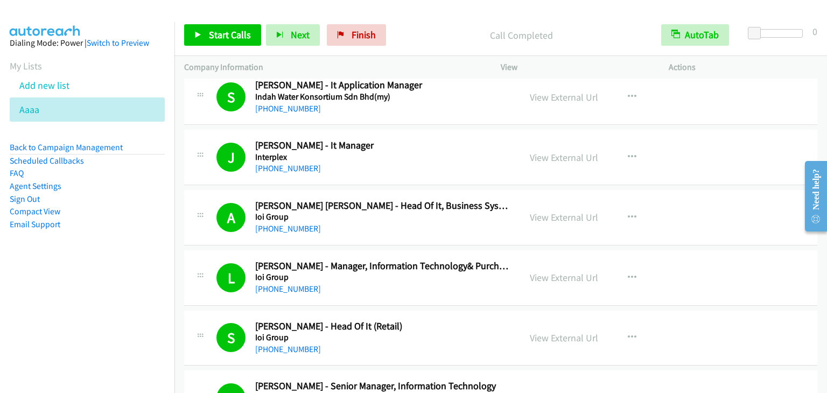
scroll to position [6782, 0]
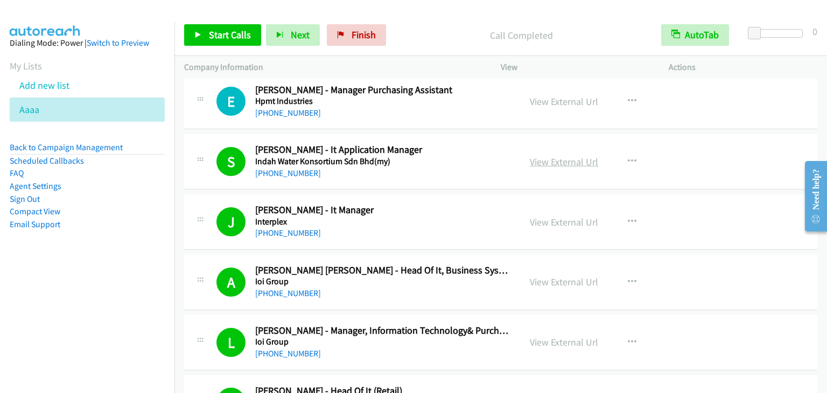
click at [574, 156] on link "View External Url" at bounding box center [564, 162] width 68 height 12
click at [213, 40] on span "Start Calls" at bounding box center [230, 35] width 42 height 12
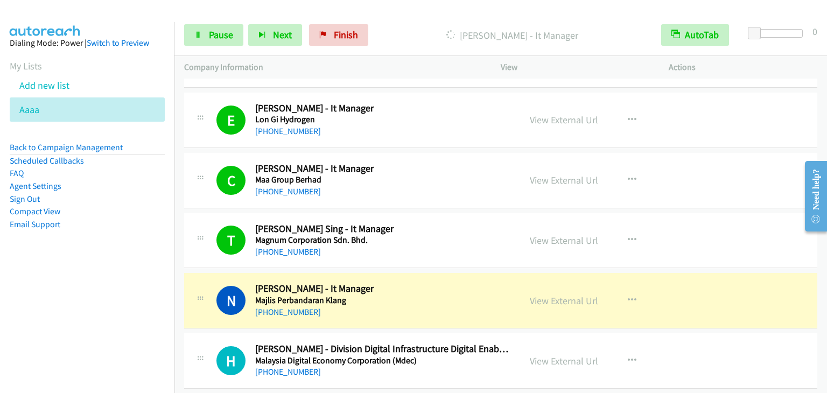
scroll to position [7751, 0]
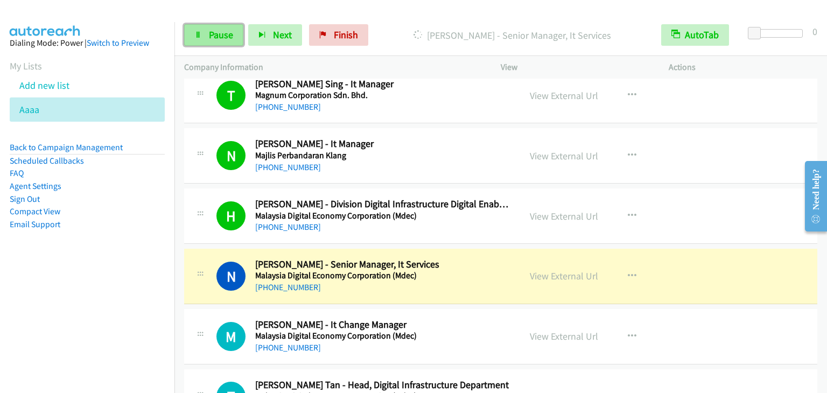
click at [225, 34] on span "Pause" at bounding box center [221, 35] width 24 height 12
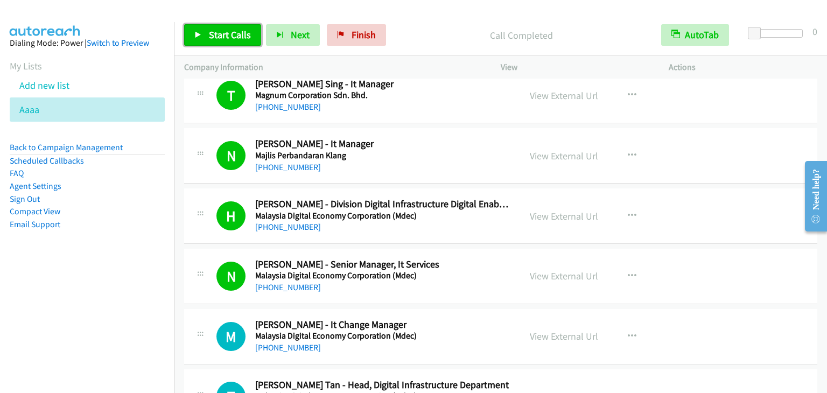
click at [216, 29] on span "Start Calls" at bounding box center [230, 35] width 42 height 12
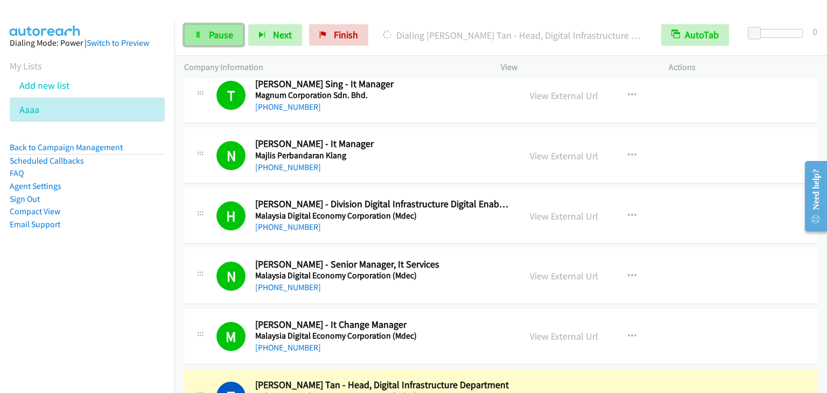
click at [199, 41] on link "Pause" at bounding box center [213, 35] width 59 height 22
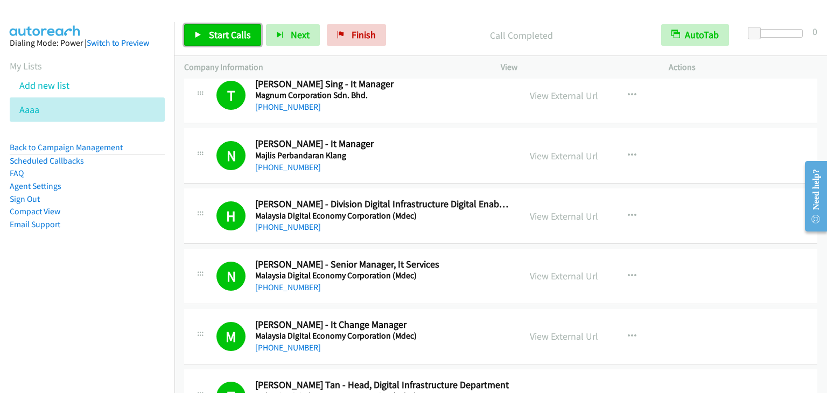
click at [209, 30] on span "Start Calls" at bounding box center [230, 35] width 42 height 12
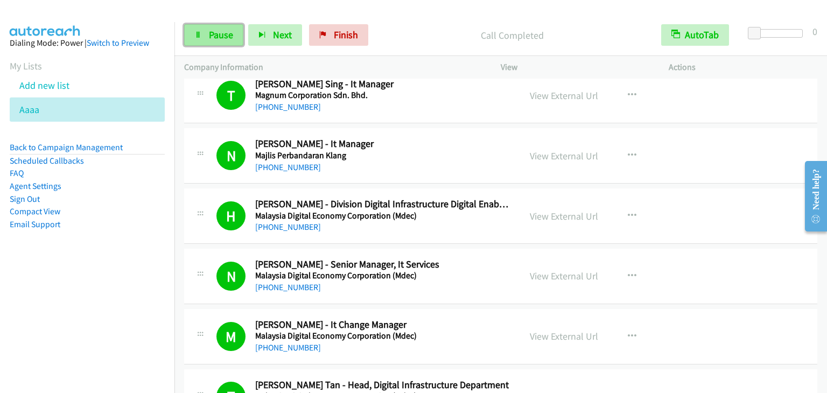
click at [205, 30] on link "Pause" at bounding box center [213, 35] width 59 height 22
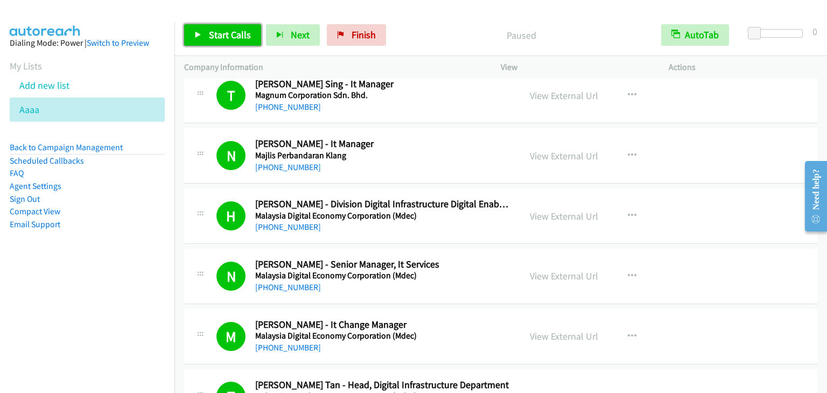
click at [205, 30] on link "Start Calls" at bounding box center [222, 35] width 77 height 22
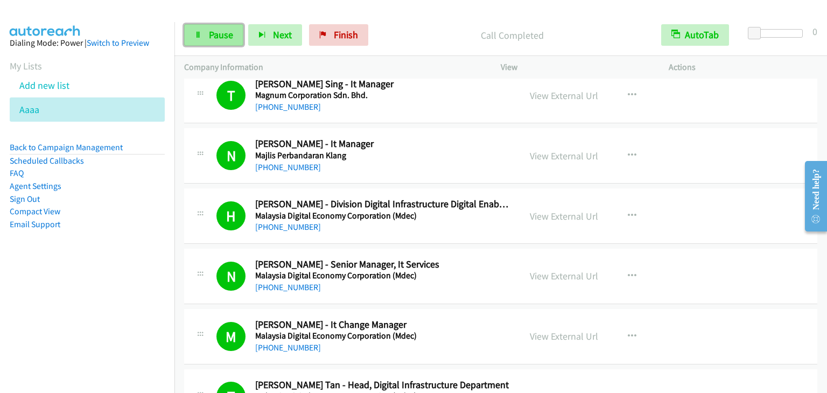
click at [229, 34] on span "Pause" at bounding box center [221, 35] width 24 height 12
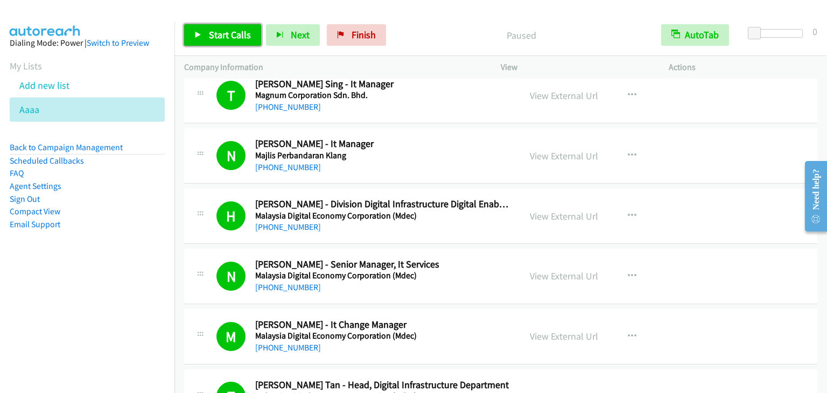
click at [227, 37] on span "Start Calls" at bounding box center [230, 35] width 42 height 12
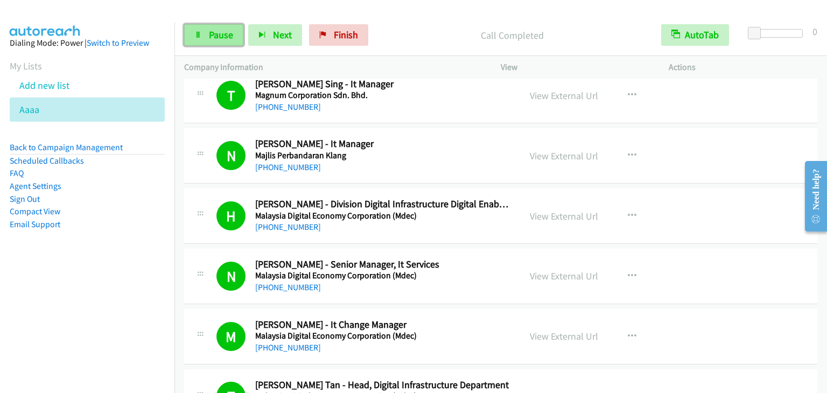
click at [209, 30] on span "Pause" at bounding box center [221, 35] width 24 height 12
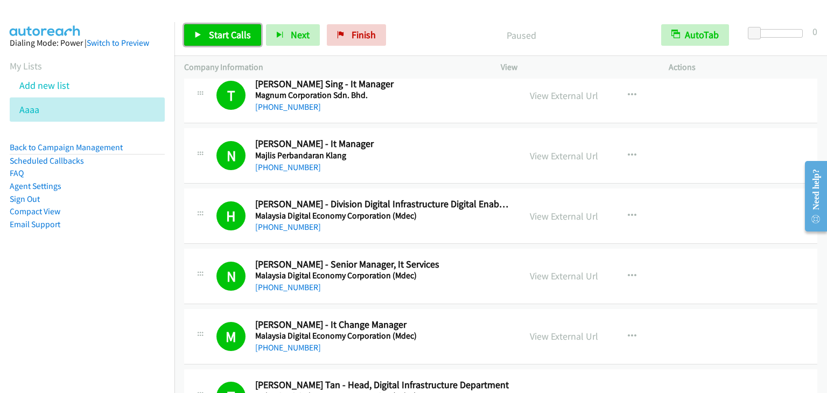
click at [209, 30] on span "Start Calls" at bounding box center [230, 35] width 42 height 12
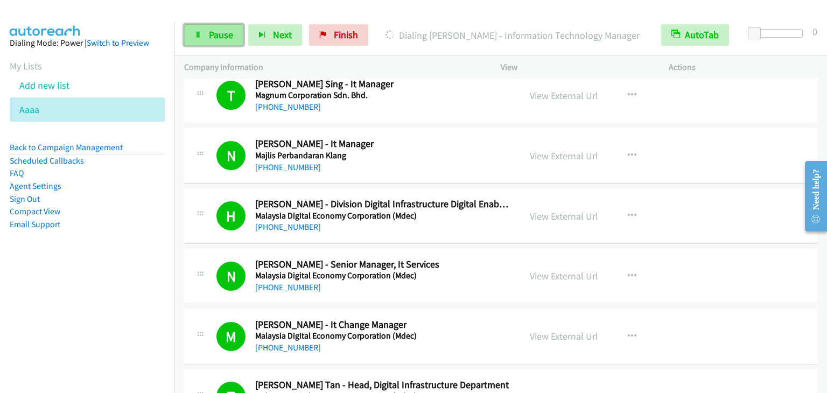
click at [213, 31] on span "Pause" at bounding box center [221, 35] width 24 height 12
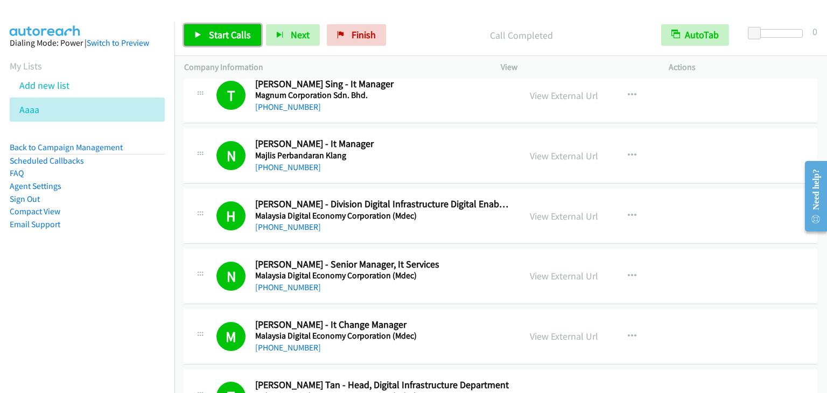
click at [224, 33] on span "Start Calls" at bounding box center [230, 35] width 42 height 12
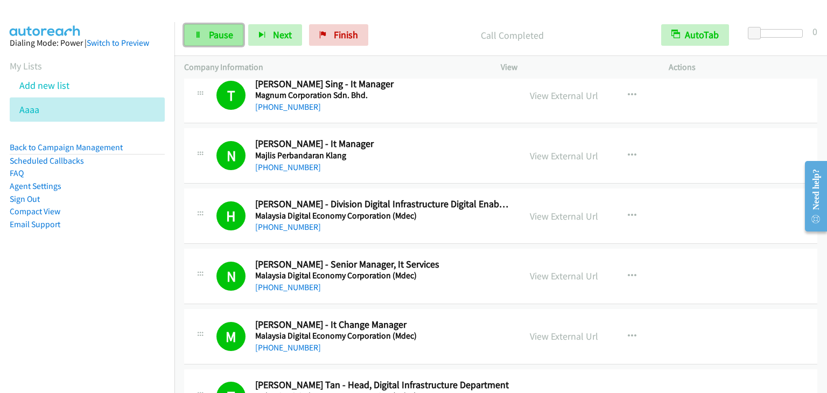
click at [224, 40] on span "Pause" at bounding box center [221, 35] width 24 height 12
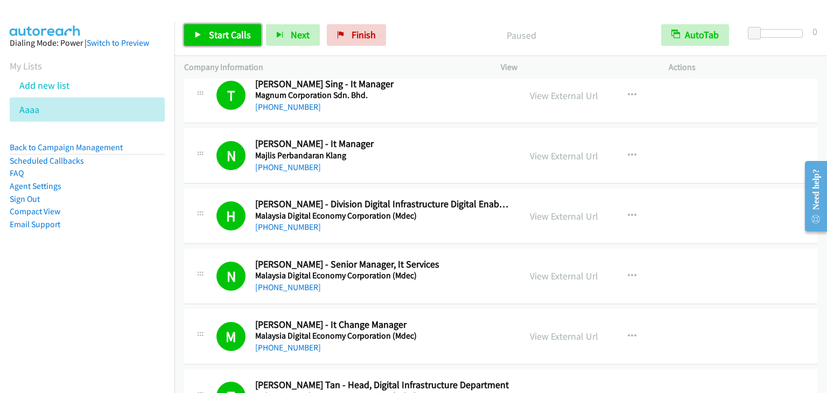
click at [224, 40] on span "Start Calls" at bounding box center [230, 35] width 42 height 12
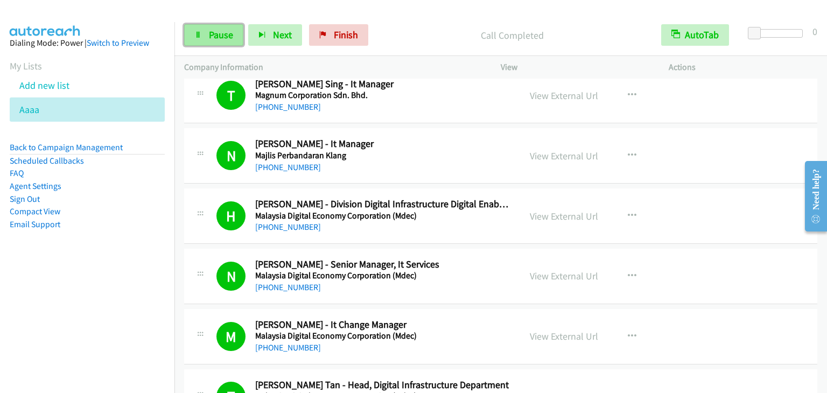
click at [228, 41] on link "Pause" at bounding box center [213, 35] width 59 height 22
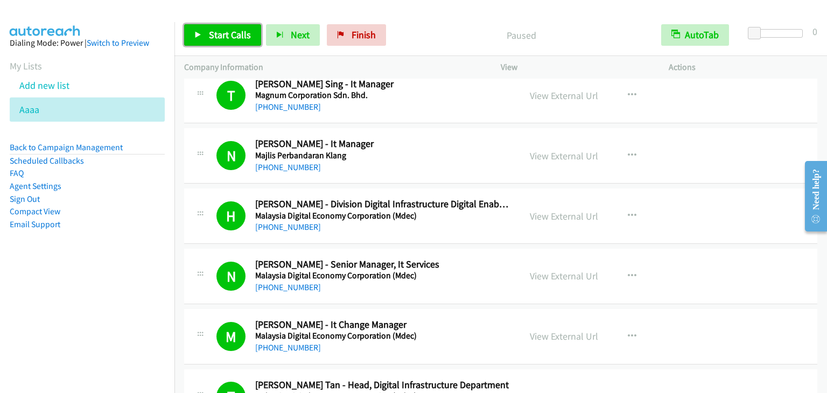
click at [228, 39] on span "Start Calls" at bounding box center [230, 35] width 42 height 12
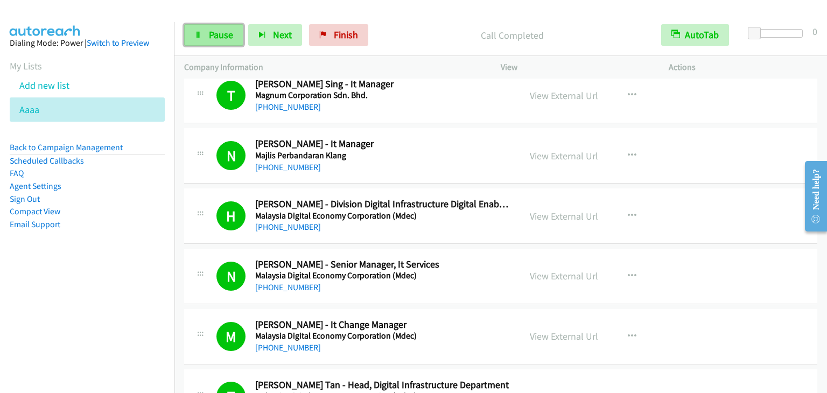
click at [210, 43] on link "Pause" at bounding box center [213, 35] width 59 height 22
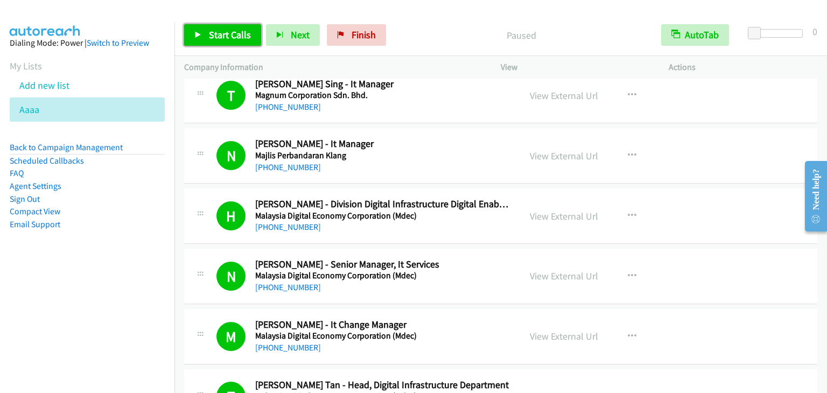
click at [210, 43] on link "Start Calls" at bounding box center [222, 35] width 77 height 22
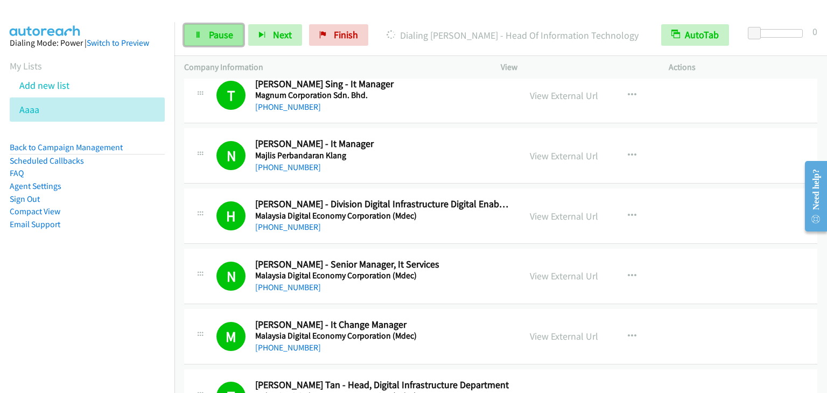
click at [222, 41] on link "Pause" at bounding box center [213, 35] width 59 height 22
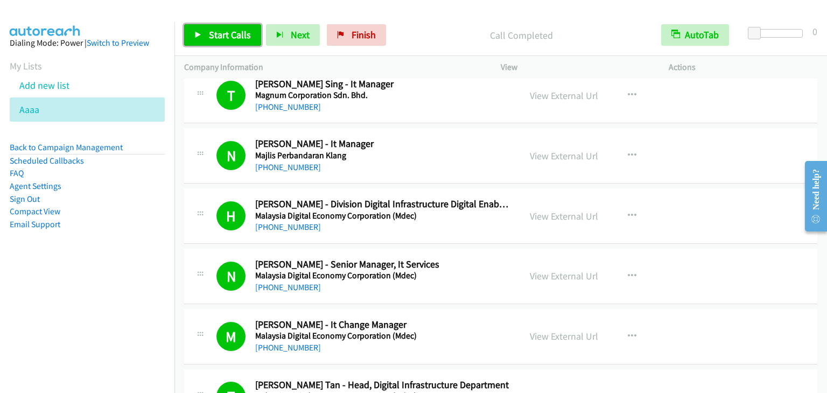
click at [220, 33] on span "Start Calls" at bounding box center [230, 35] width 42 height 12
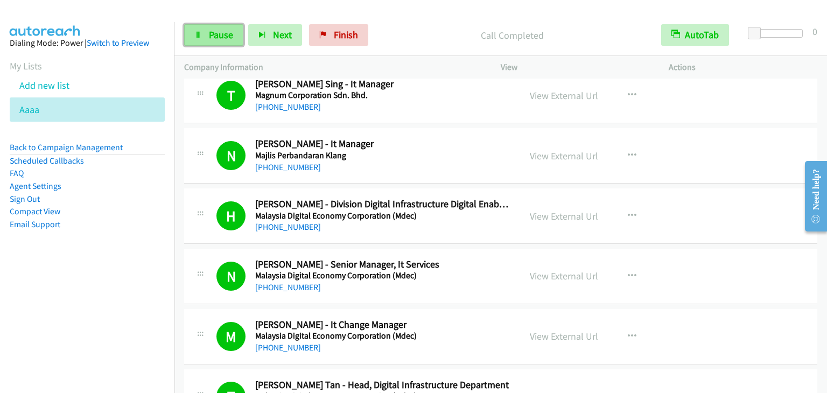
click at [231, 35] on span "Pause" at bounding box center [221, 35] width 24 height 12
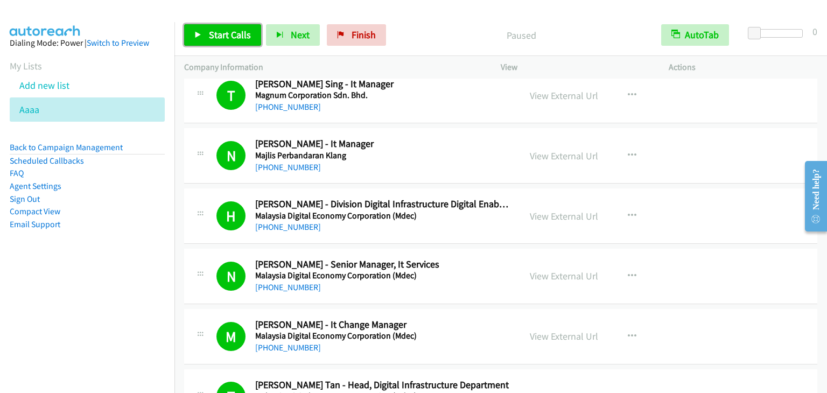
click at [231, 35] on span "Start Calls" at bounding box center [230, 35] width 42 height 12
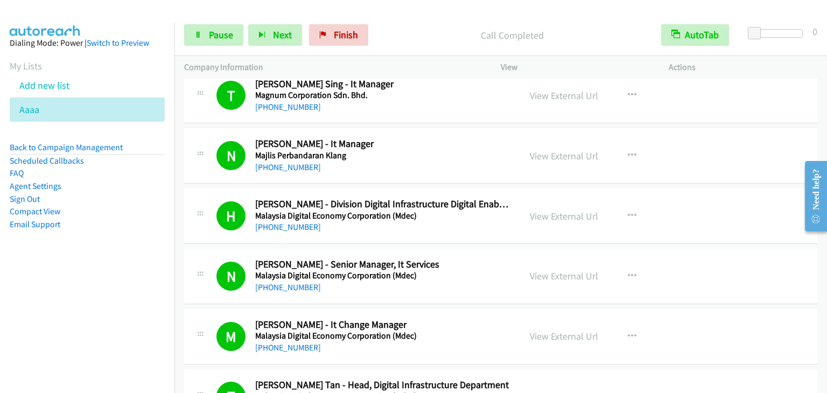
click at [206, 22] on div "Start Calls Pause Next Finish Call Completed AutoTab AutoTab 0" at bounding box center [500, 35] width 652 height 41
click at [209, 35] on span "Pause" at bounding box center [221, 35] width 24 height 12
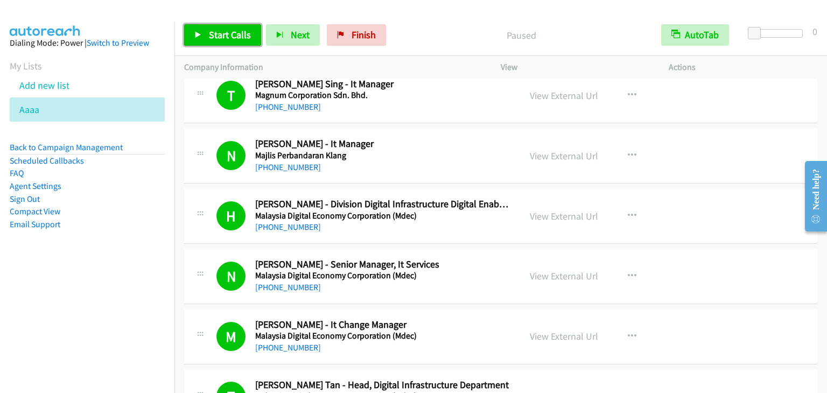
click at [234, 33] on span "Start Calls" at bounding box center [230, 35] width 42 height 12
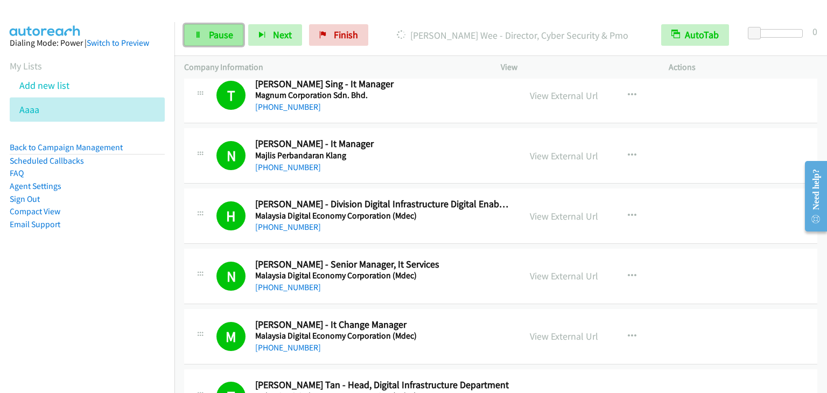
click at [196, 37] on icon at bounding box center [198, 36] width 8 height 8
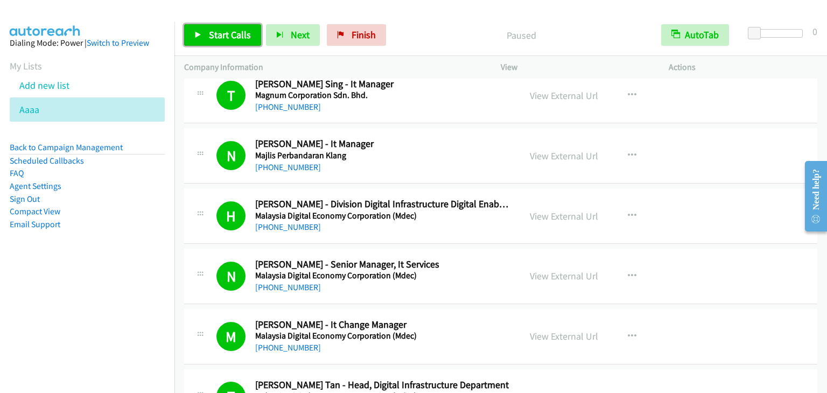
click at [221, 44] on link "Start Calls" at bounding box center [222, 35] width 77 height 22
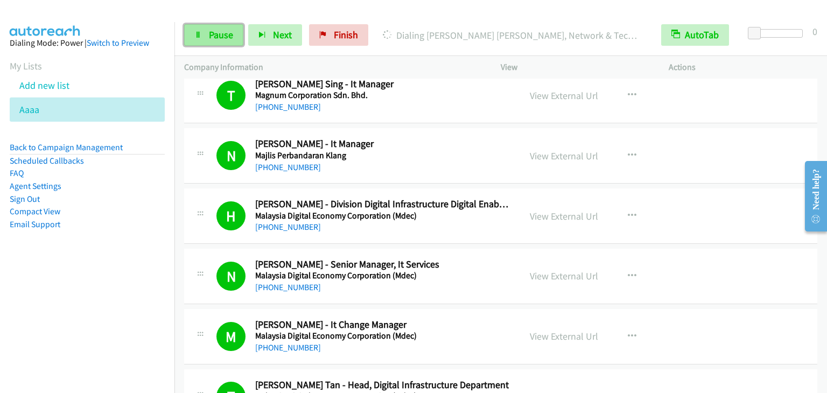
click at [206, 31] on link "Pause" at bounding box center [213, 35] width 59 height 22
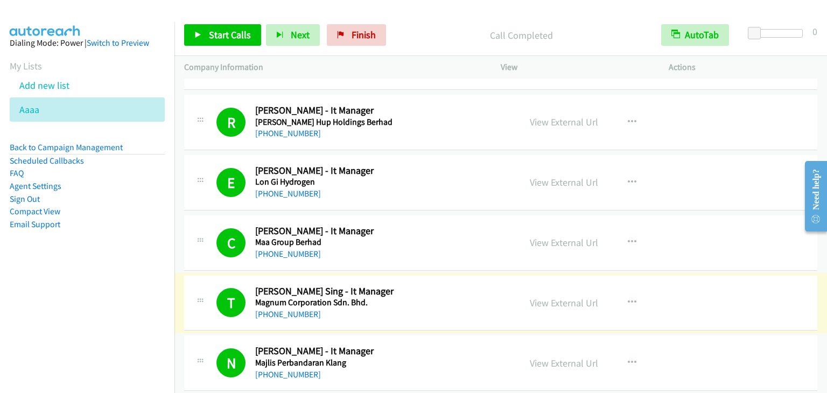
scroll to position [7377, 0]
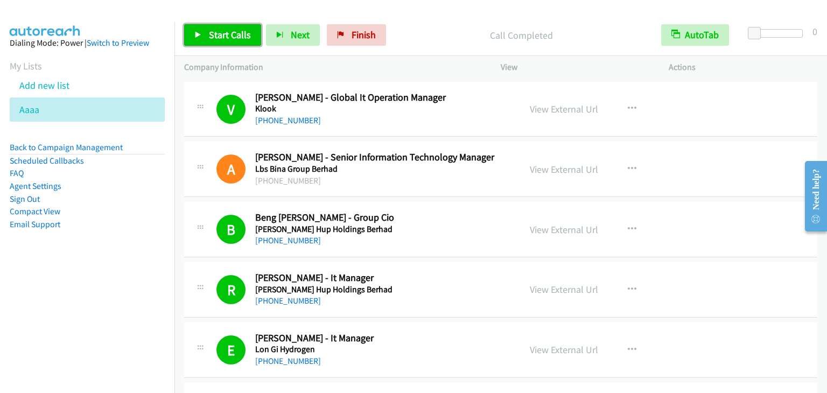
click at [220, 31] on span "Start Calls" at bounding box center [230, 35] width 42 height 12
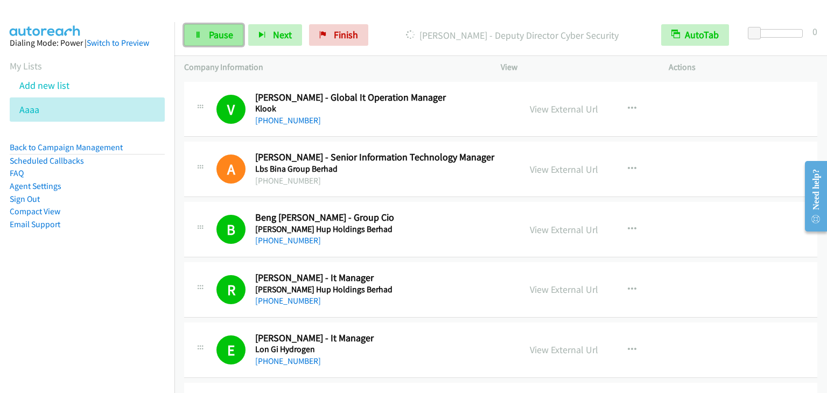
click at [215, 31] on span "Pause" at bounding box center [221, 35] width 24 height 12
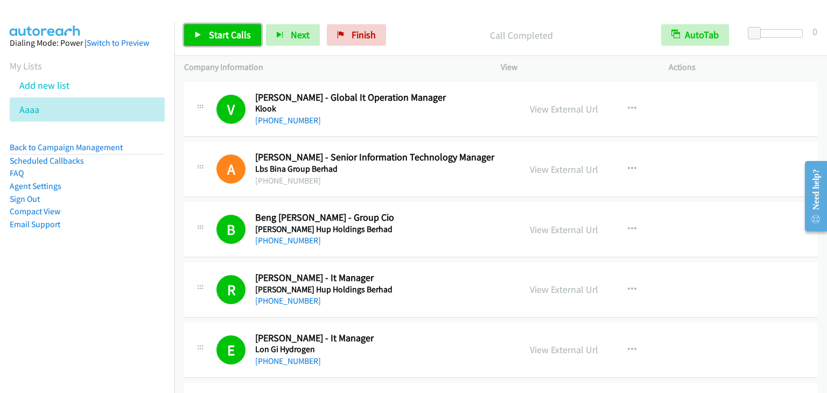
click at [222, 26] on link "Start Calls" at bounding box center [222, 35] width 77 height 22
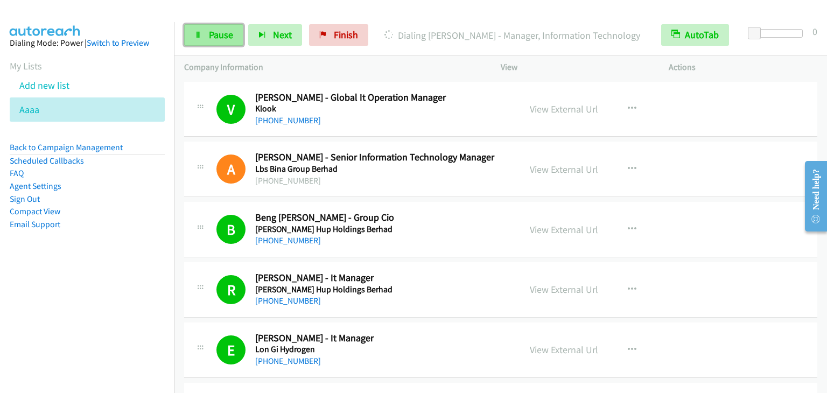
click at [216, 40] on span "Pause" at bounding box center [221, 35] width 24 height 12
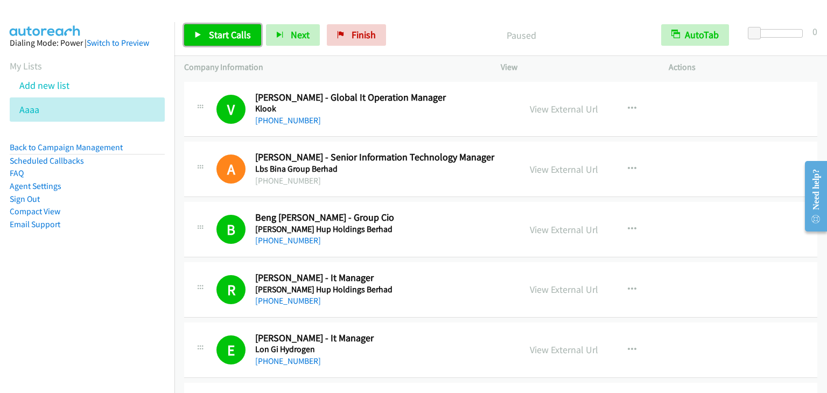
click at [216, 40] on span "Start Calls" at bounding box center [230, 35] width 42 height 12
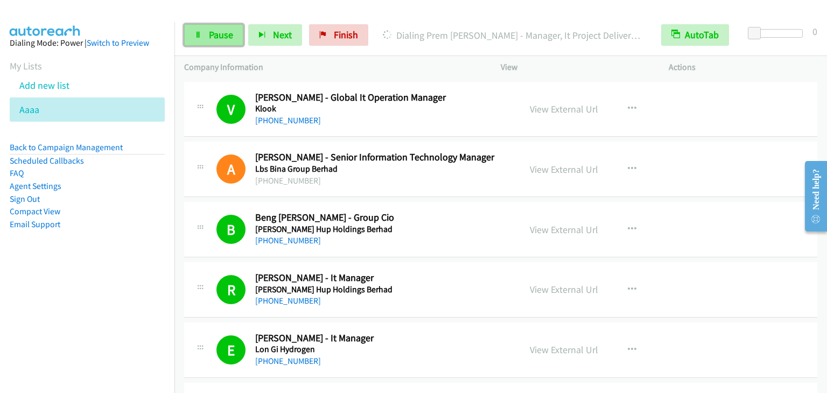
click at [222, 33] on span "Pause" at bounding box center [221, 35] width 24 height 12
